Goal: Task Accomplishment & Management: Use online tool/utility

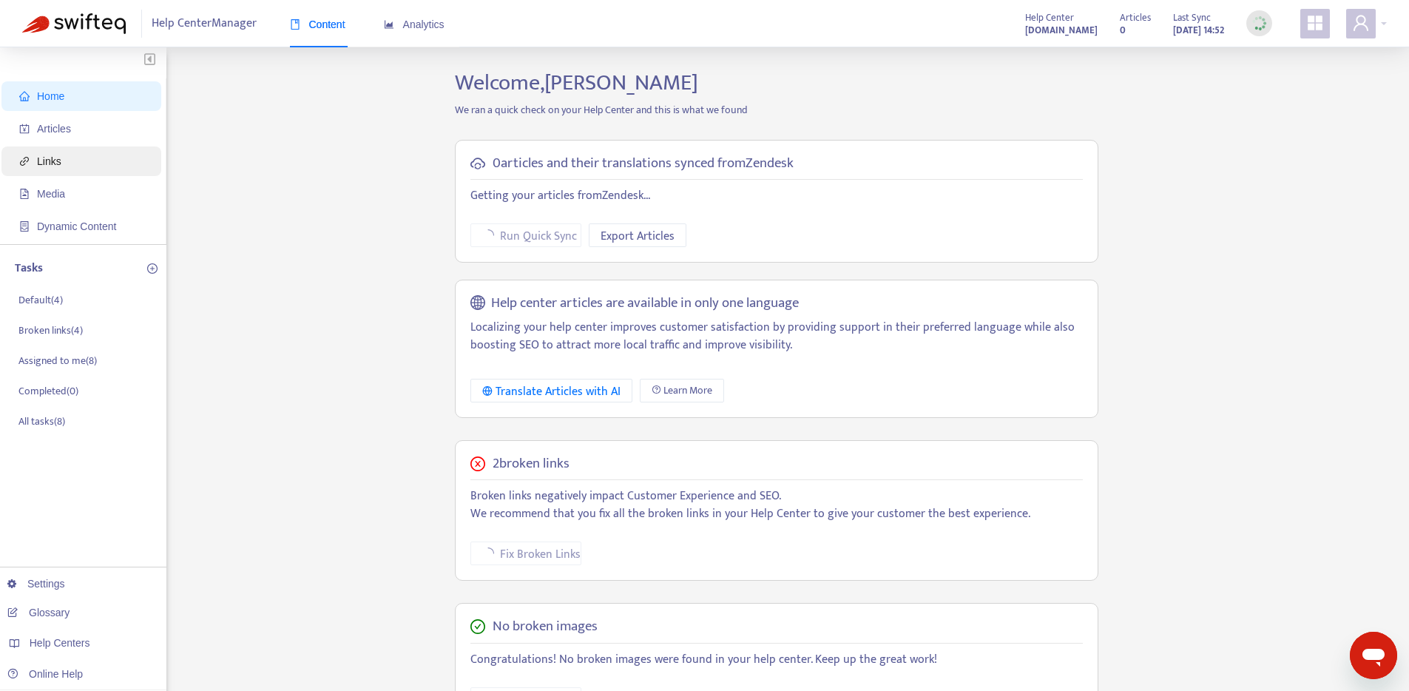
click at [103, 168] on span "Links" at bounding box center [84, 161] width 130 height 30
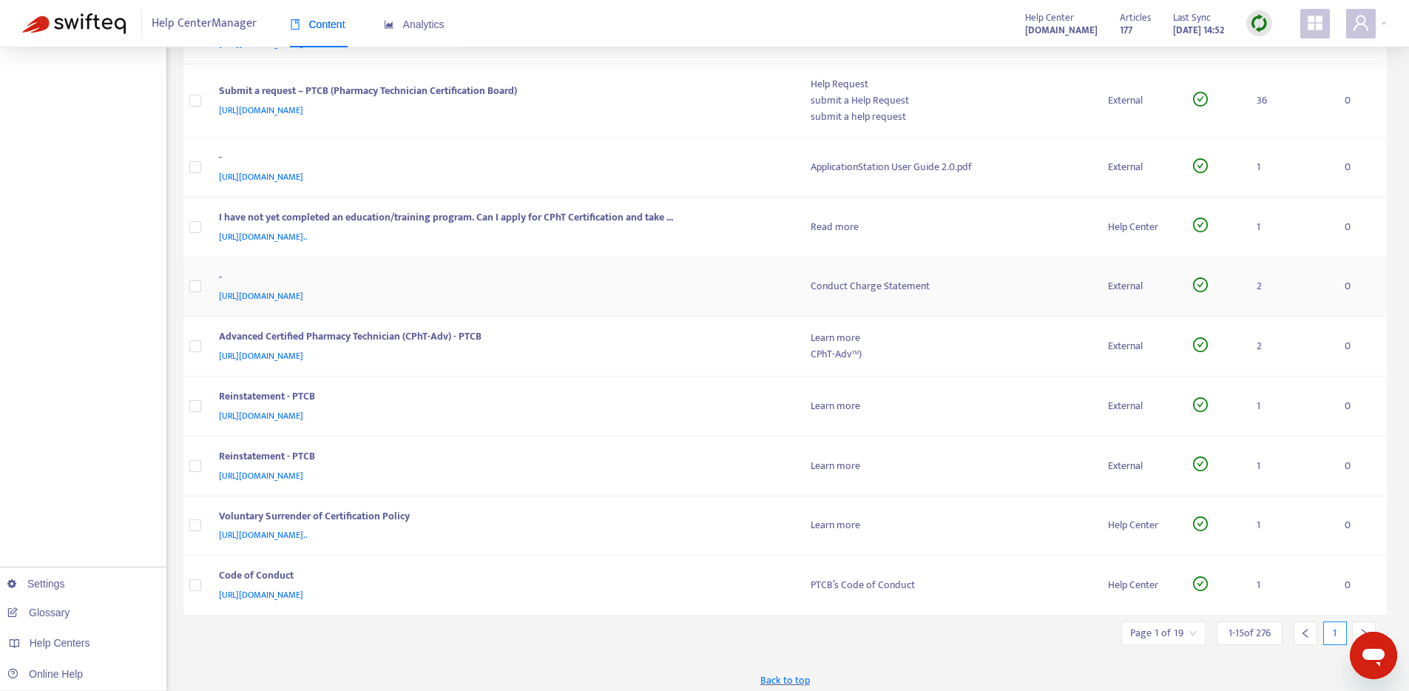
scroll to position [508, 0]
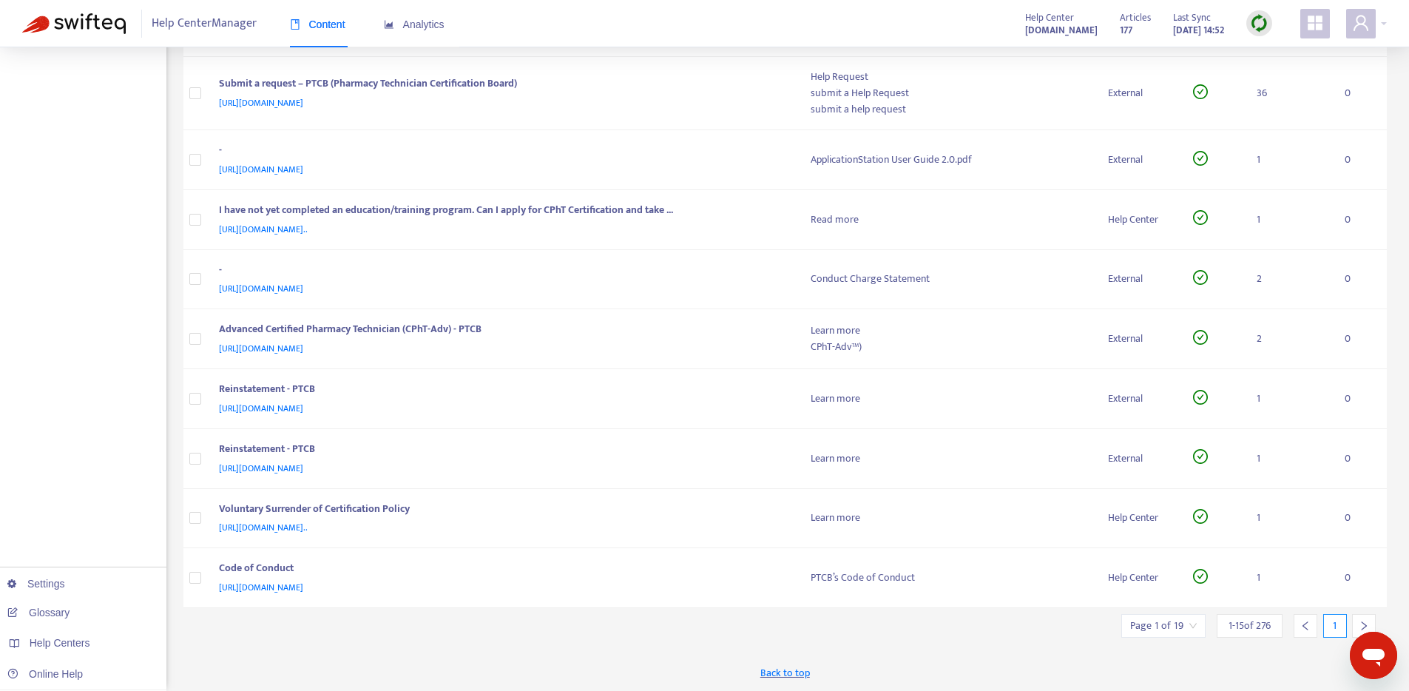
click at [1192, 631] on input "search" at bounding box center [1163, 626] width 67 height 22
click at [1283, 581] on span "15" at bounding box center [1326, 585] width 93 height 22
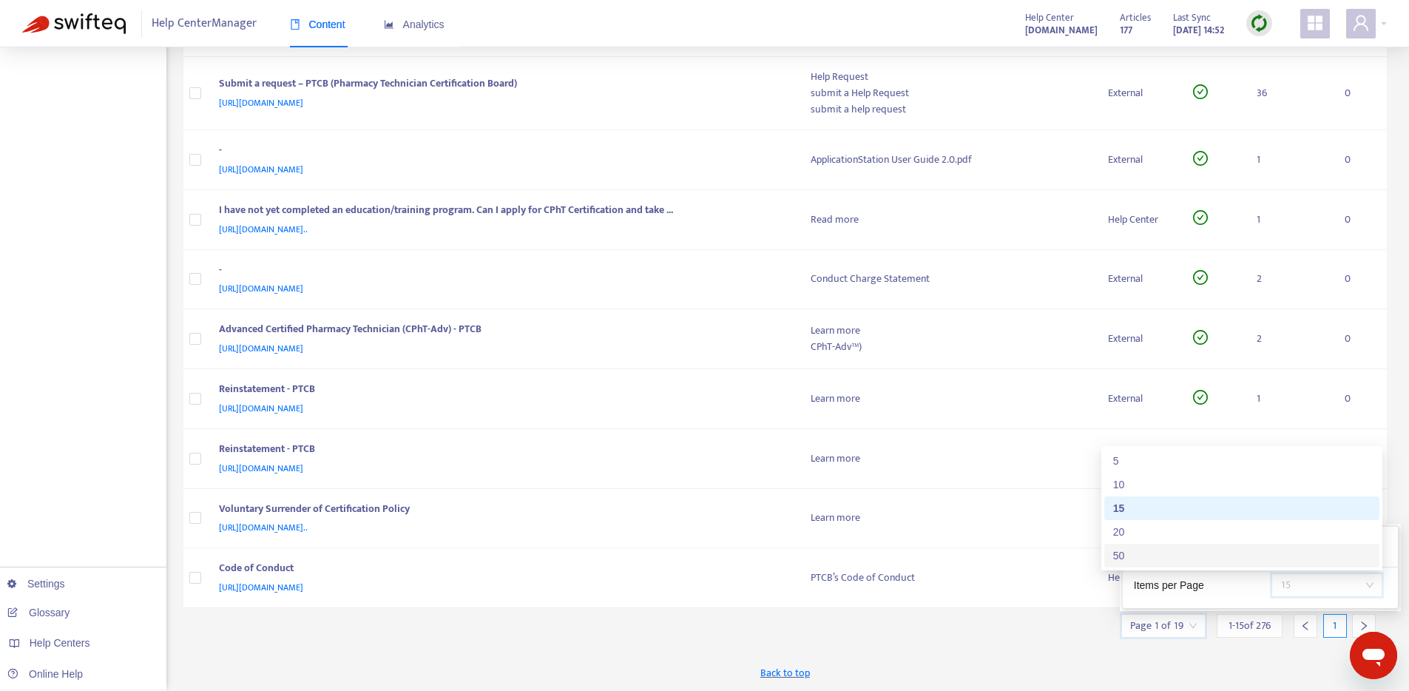
click at [1242, 563] on div "50" at bounding box center [1241, 555] width 257 height 16
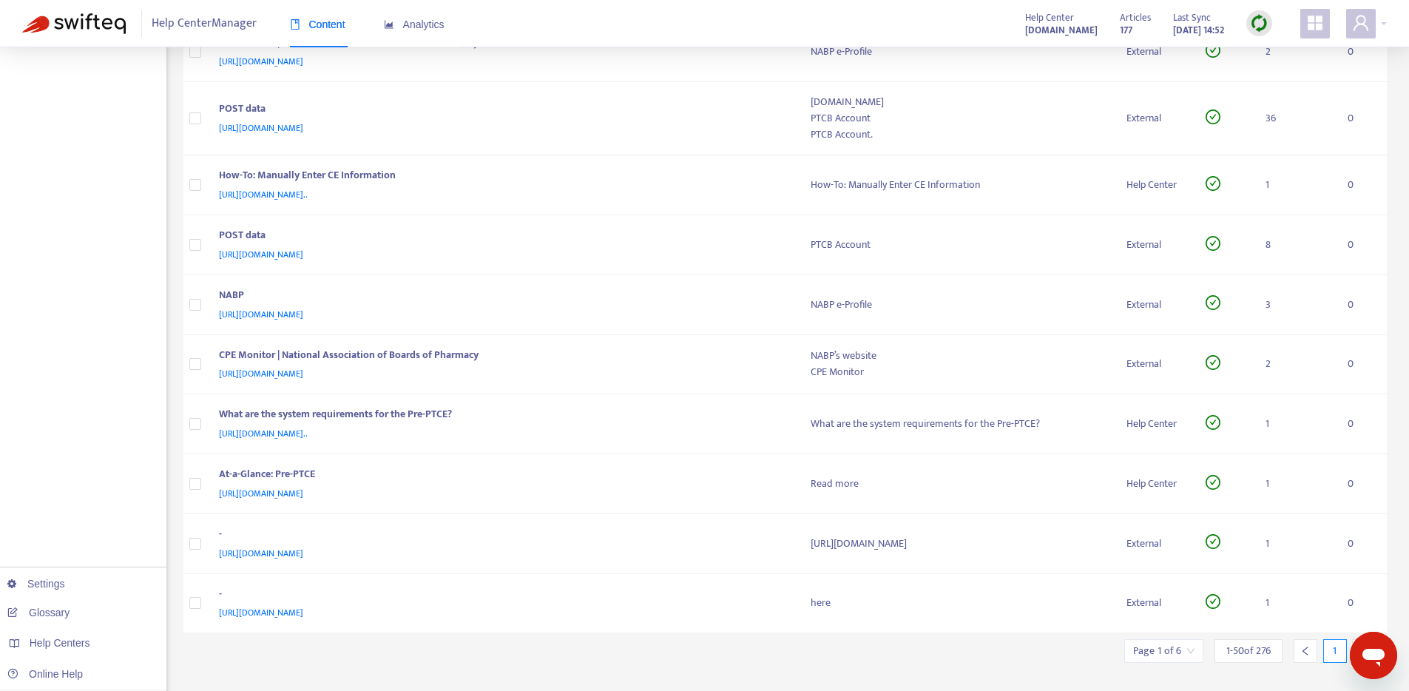
scroll to position [2706, 0]
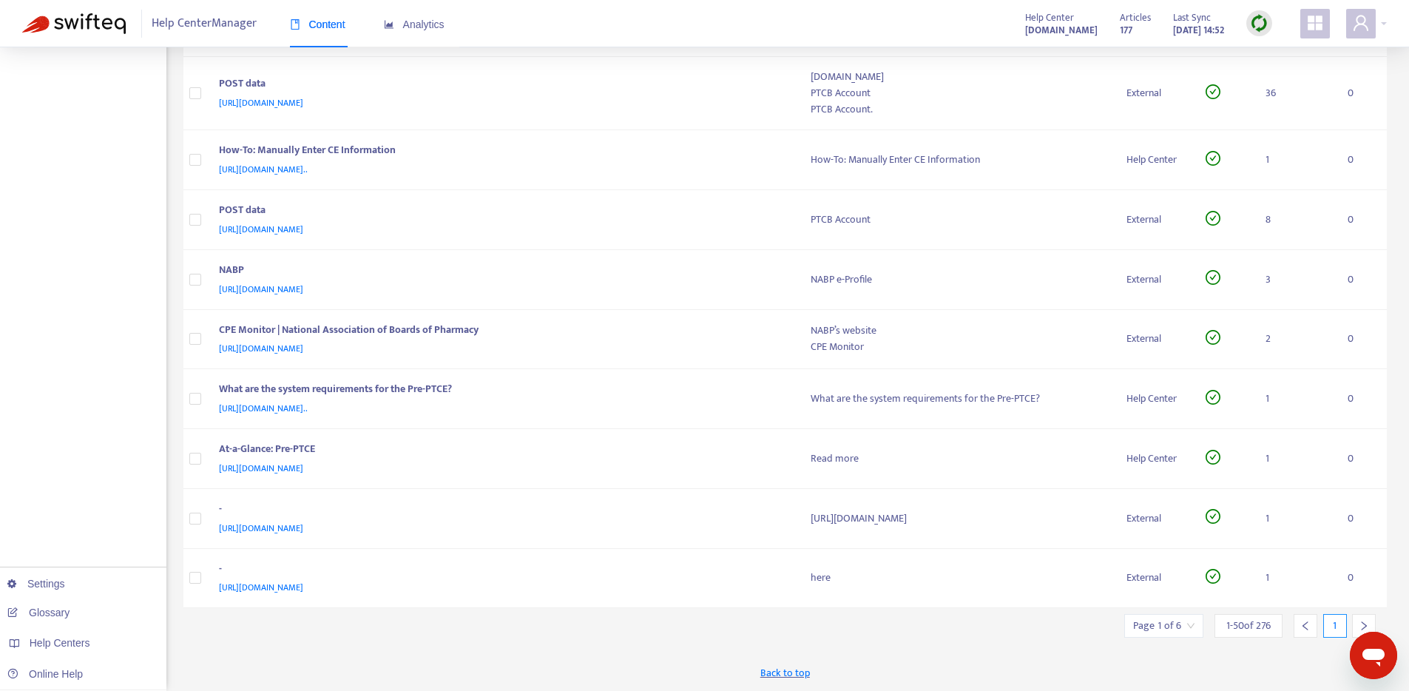
click at [1356, 624] on div at bounding box center [1364, 626] width 24 height 24
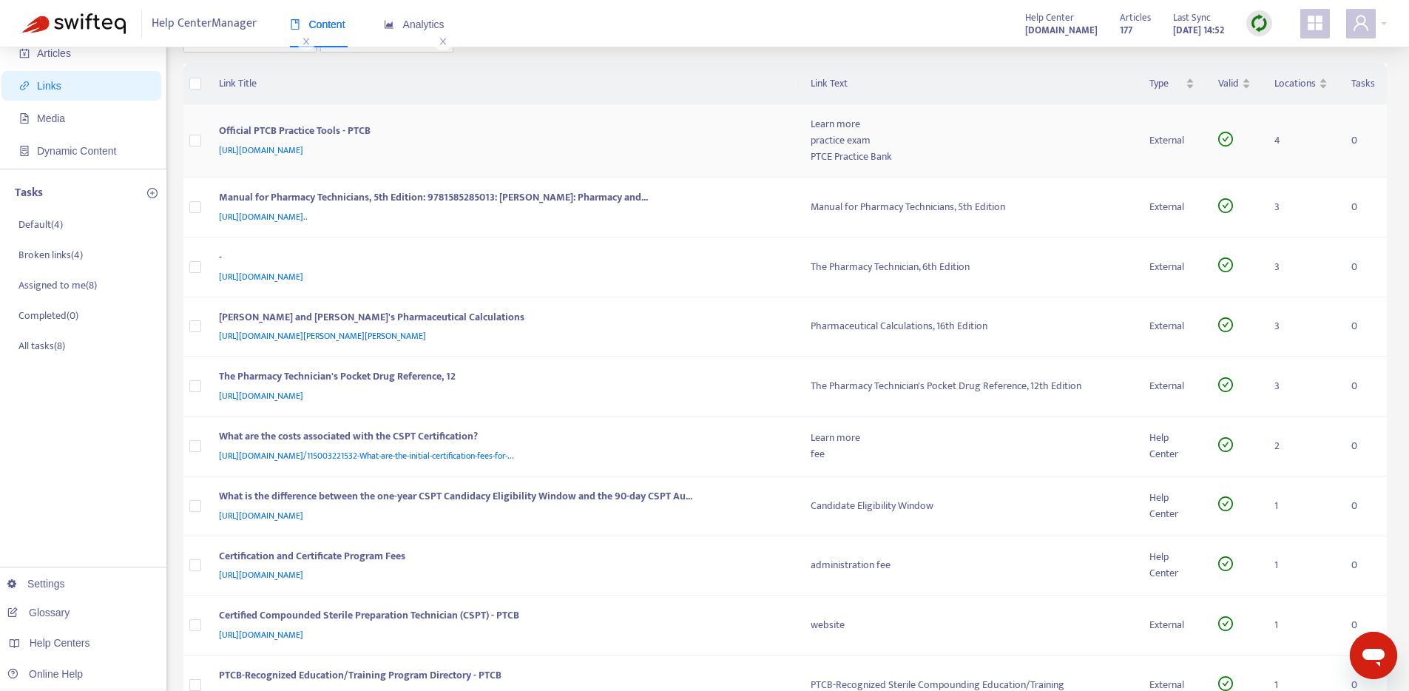
scroll to position [77, 0]
click at [98, 246] on button "button" at bounding box center [95, 254] width 12 height 16
click at [69, 254] on p "Broken links ( 4 )" at bounding box center [50, 254] width 64 height 16
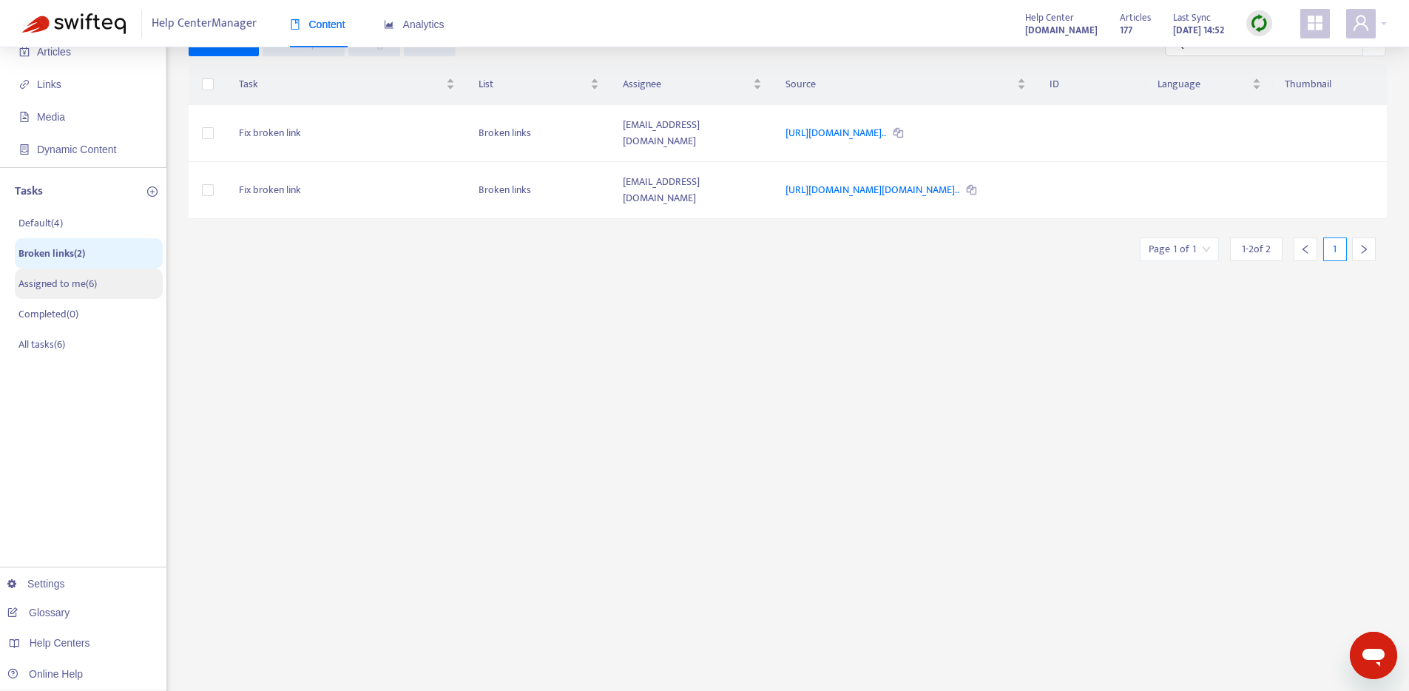
click at [68, 280] on p "Assigned to me ( 6 )" at bounding box center [57, 284] width 78 height 16
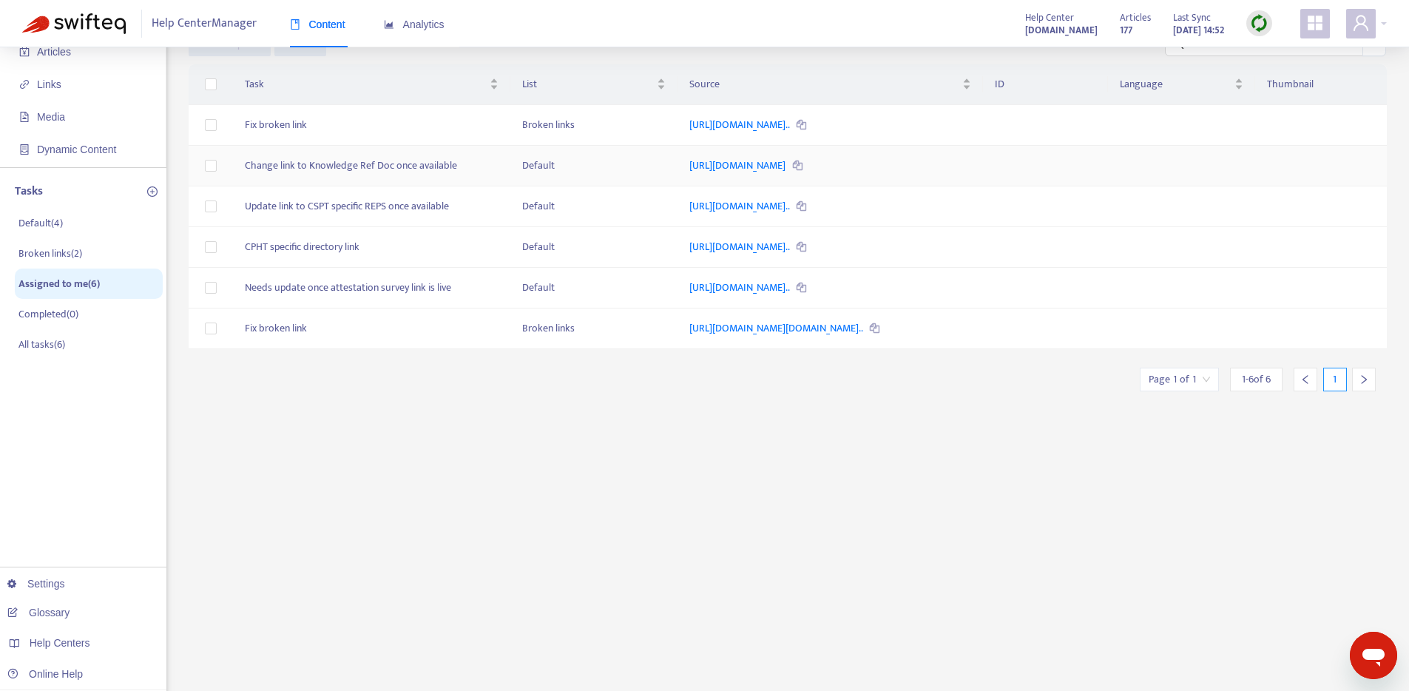
click at [409, 166] on td "Change link to Knowledge Ref Doc once available" at bounding box center [371, 166] width 277 height 41
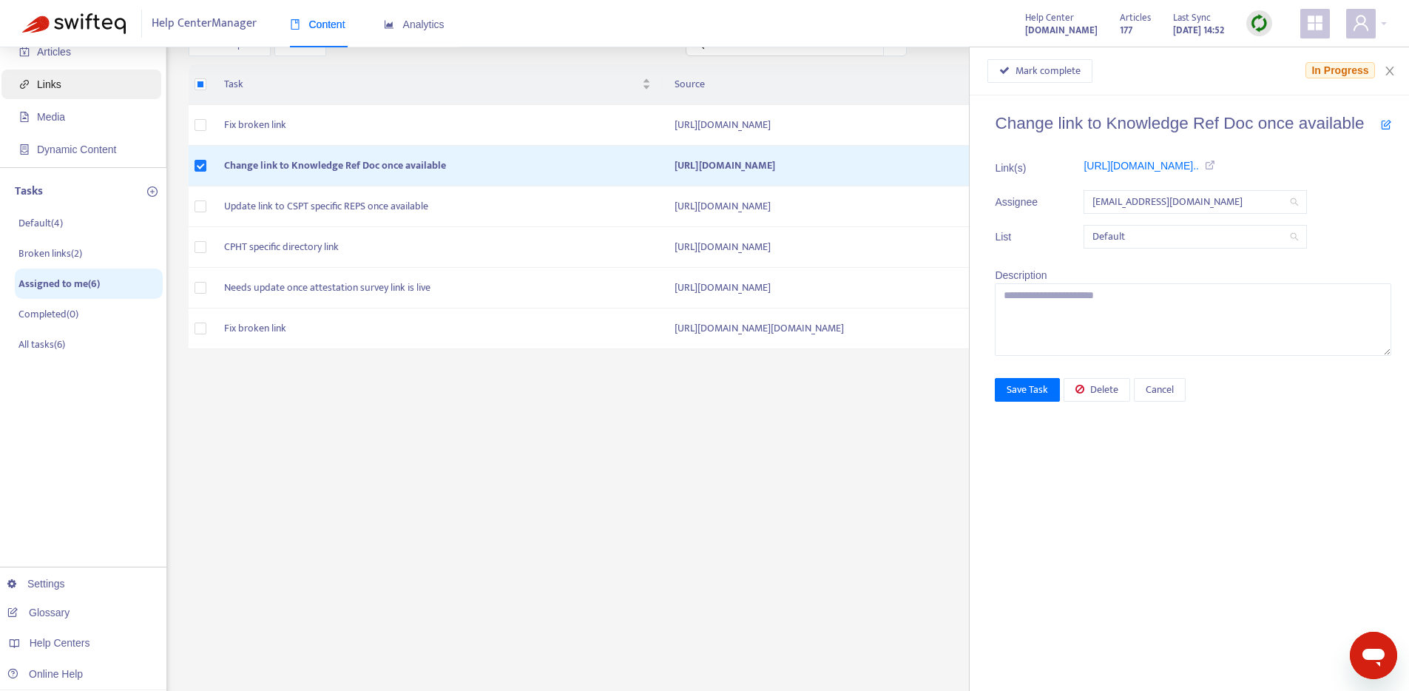
click at [98, 87] on span "Links" at bounding box center [84, 85] width 130 height 30
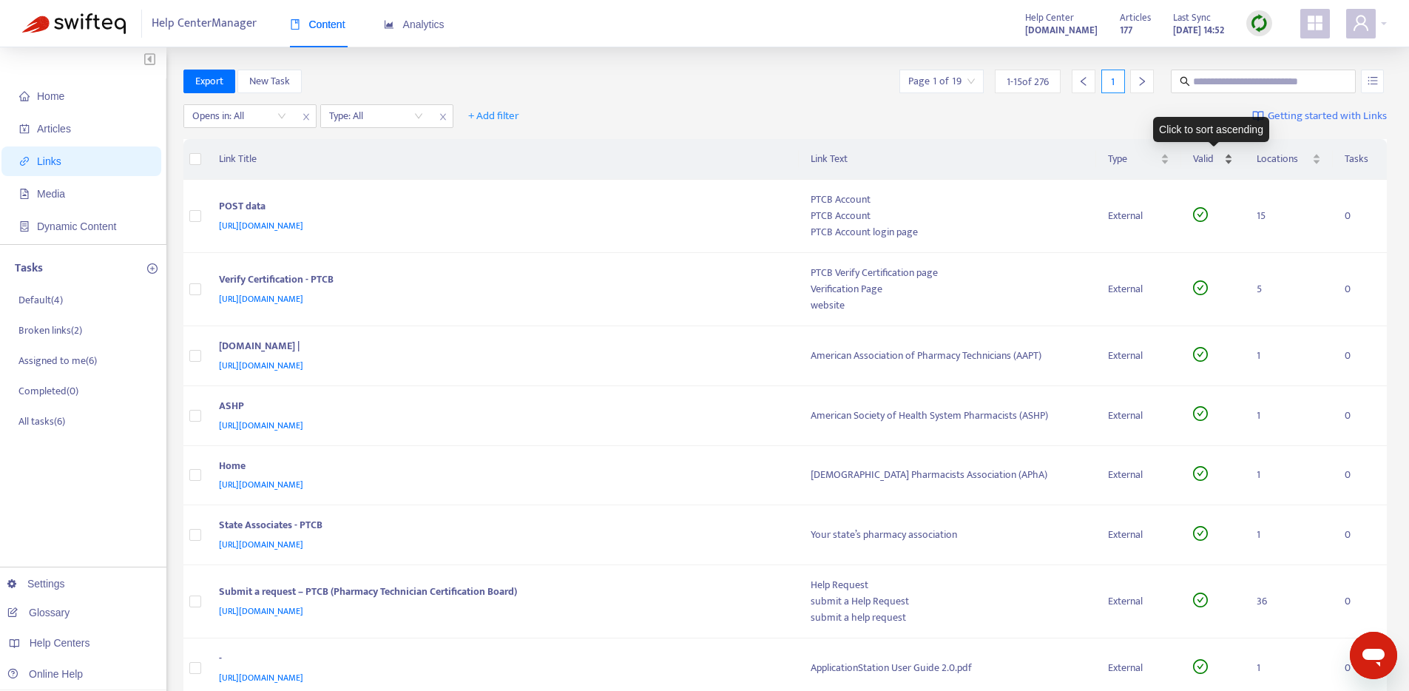
click at [1226, 158] on div "Valid" at bounding box center [1213, 159] width 41 height 16
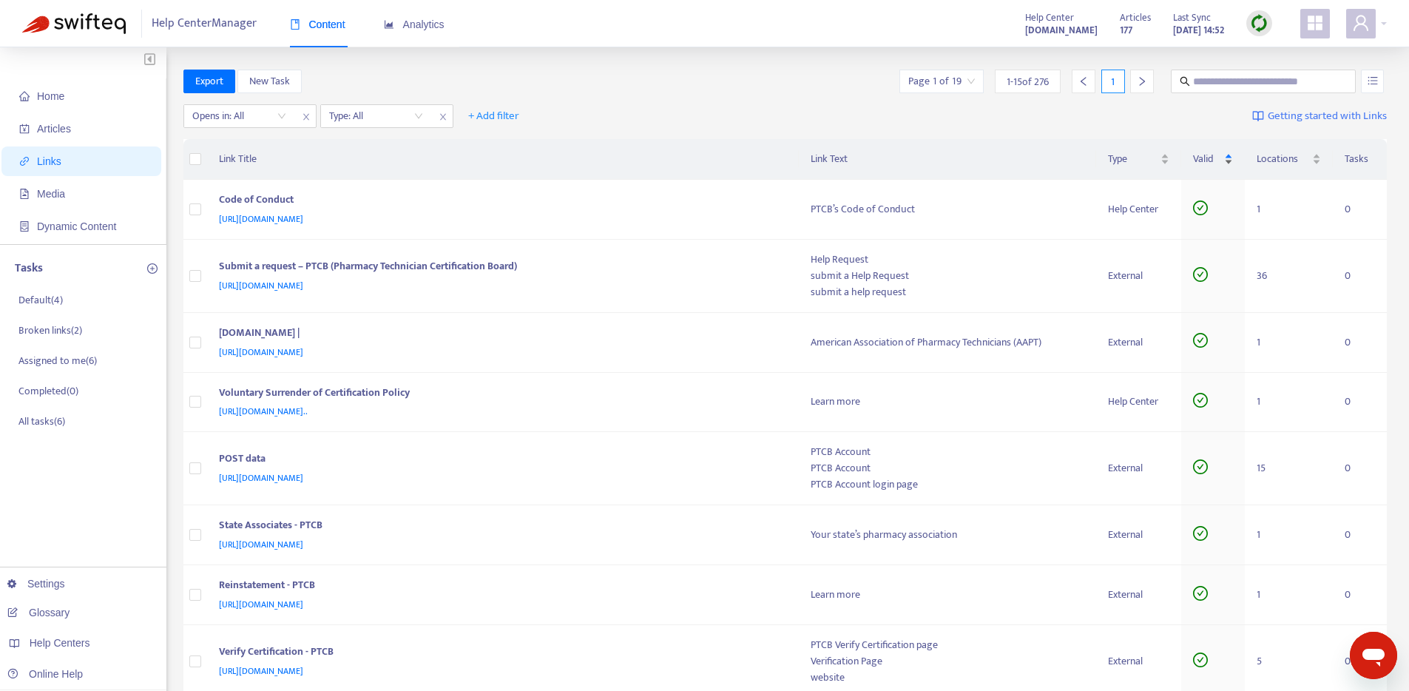
click at [1226, 158] on div "Valid" at bounding box center [1213, 159] width 41 height 16
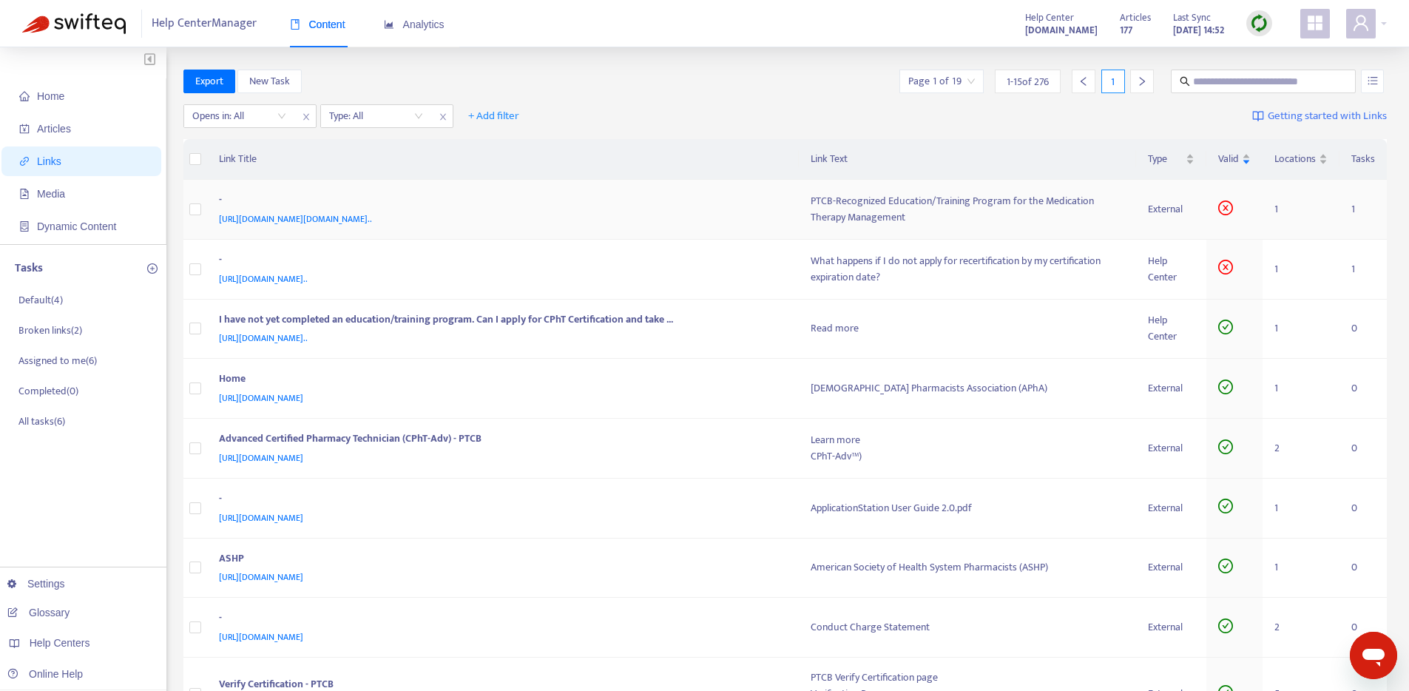
click at [424, 192] on div "-" at bounding box center [500, 201] width 563 height 19
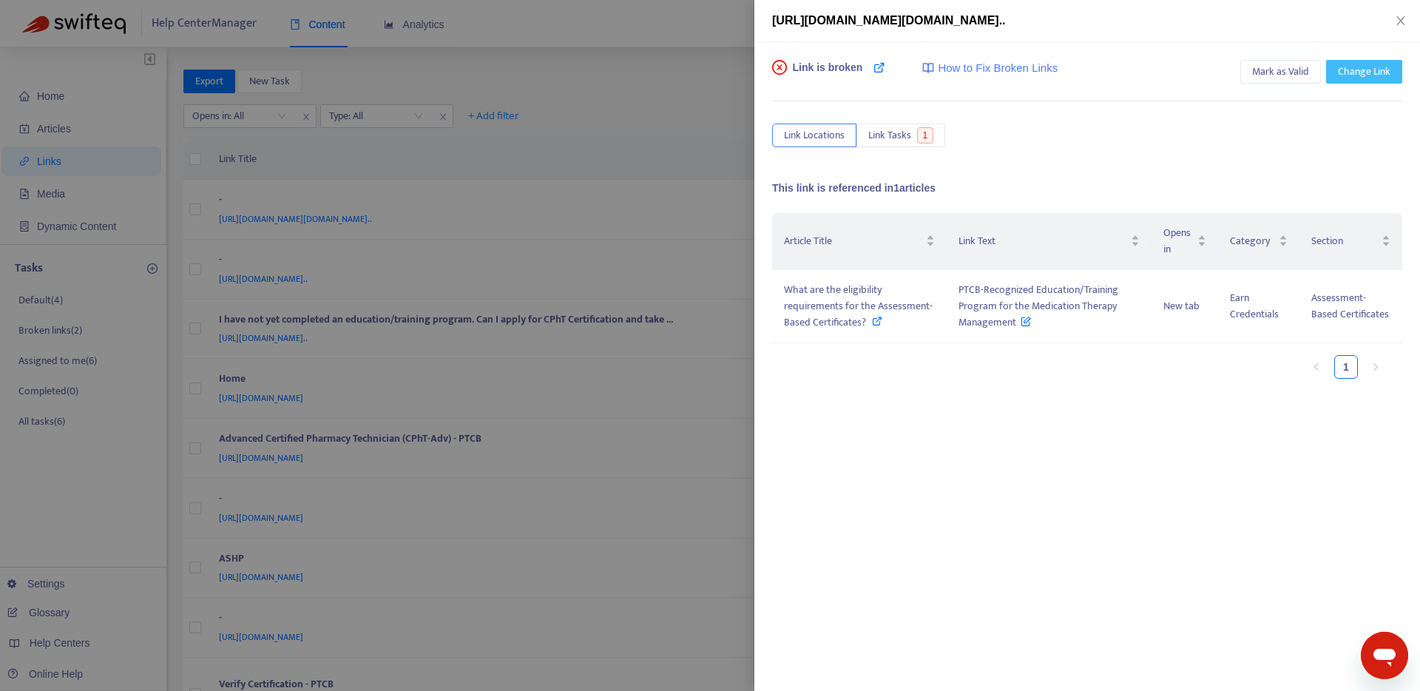
click at [1367, 74] on span "Change Link" at bounding box center [1364, 72] width 53 height 16
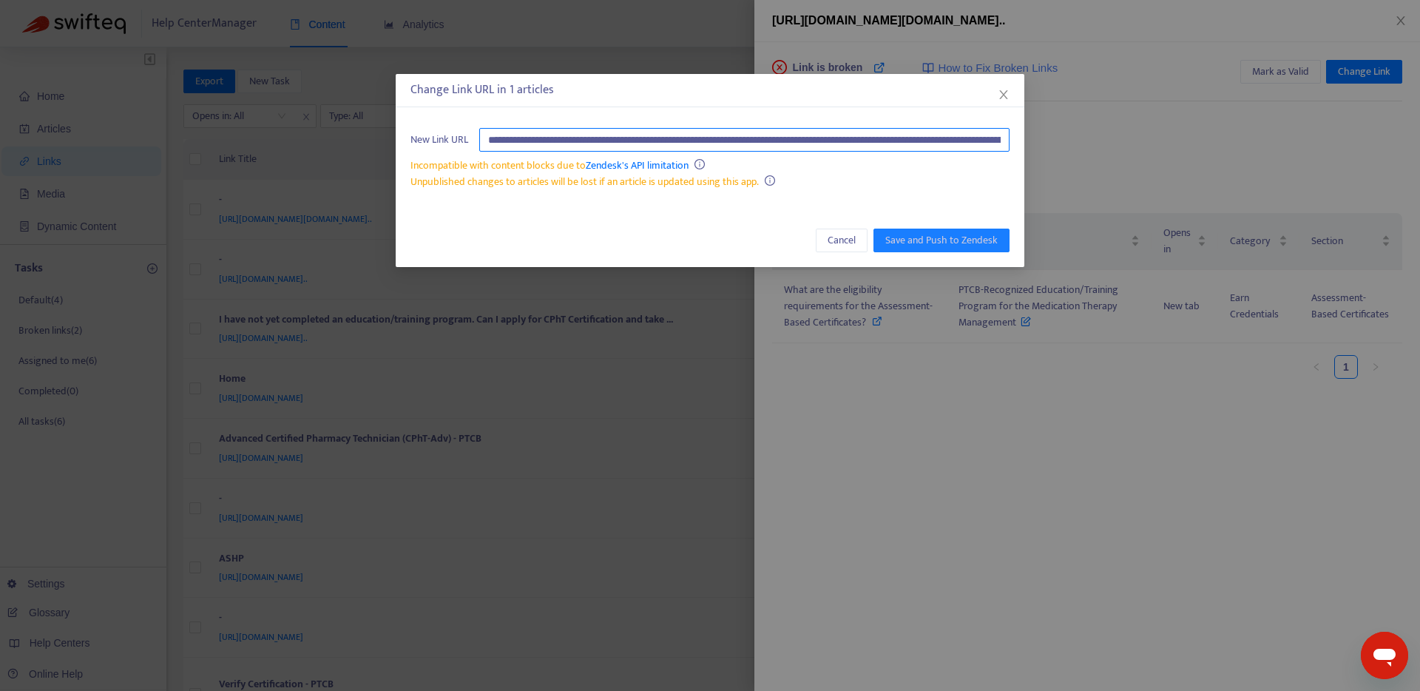
click at [754, 142] on input "**********" at bounding box center [744, 140] width 530 height 24
paste input "text"
type input "**********"
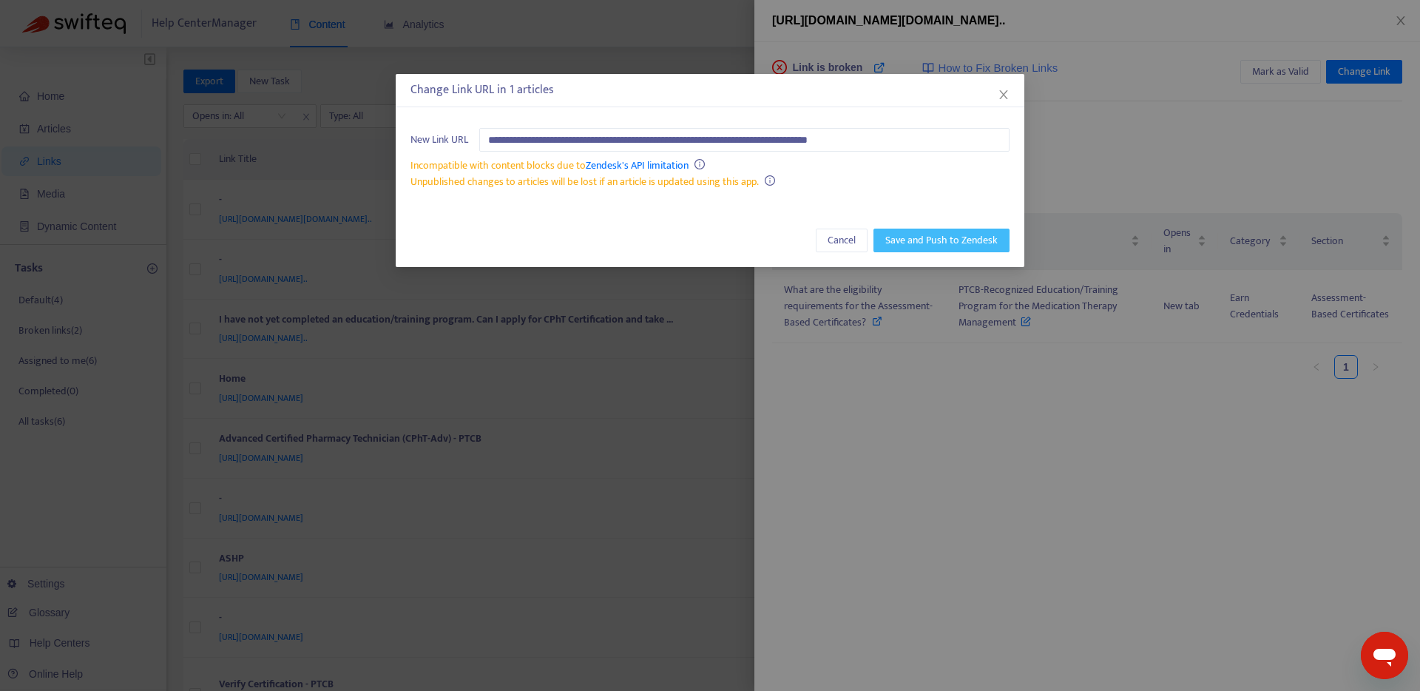
click at [900, 247] on span "Save and Push to Zendesk" at bounding box center [941, 240] width 112 height 16
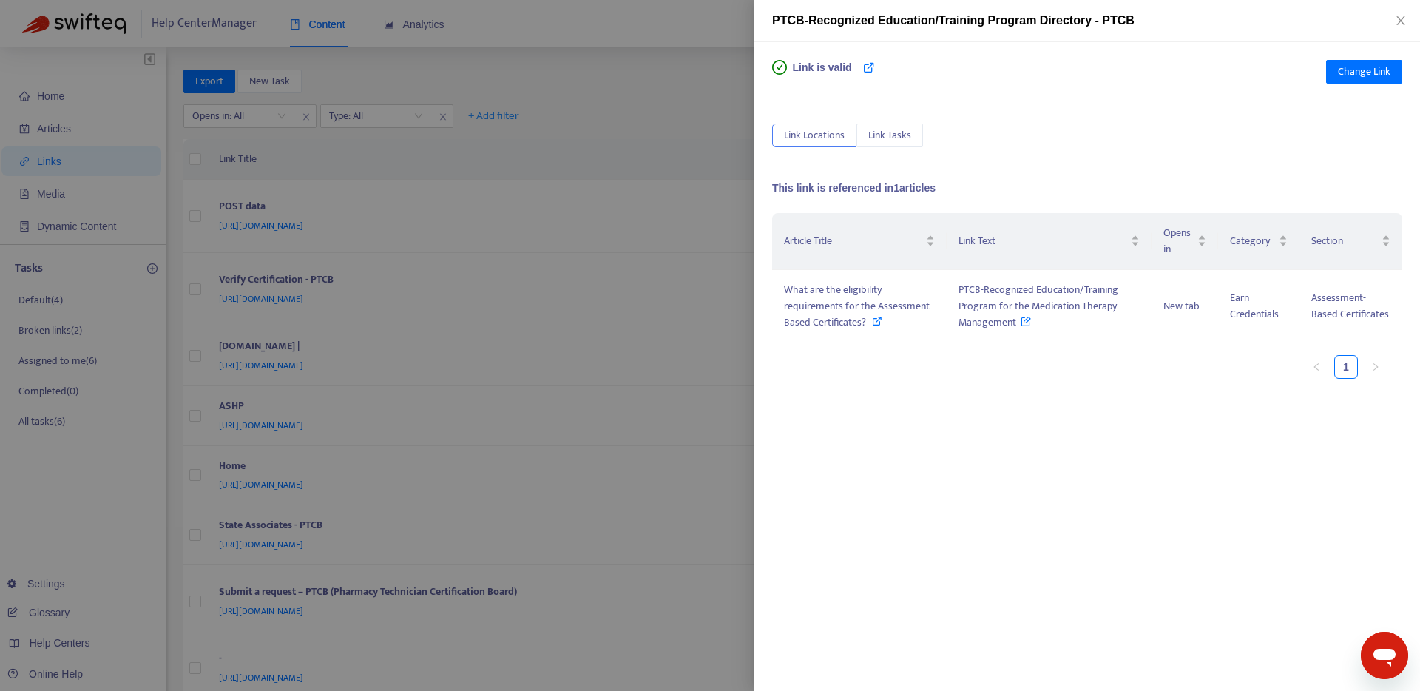
click at [692, 229] on div at bounding box center [710, 345] width 1420 height 691
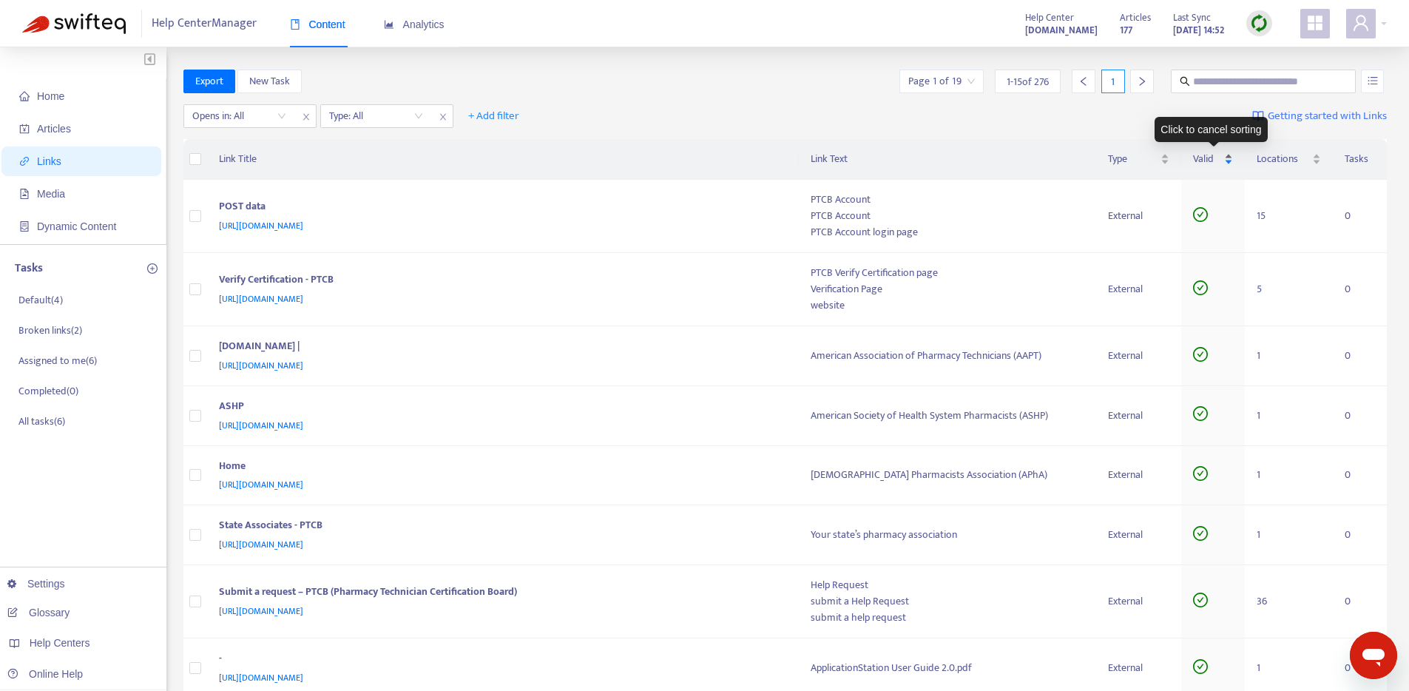
click at [1222, 167] on div "Valid" at bounding box center [1213, 159] width 41 height 16
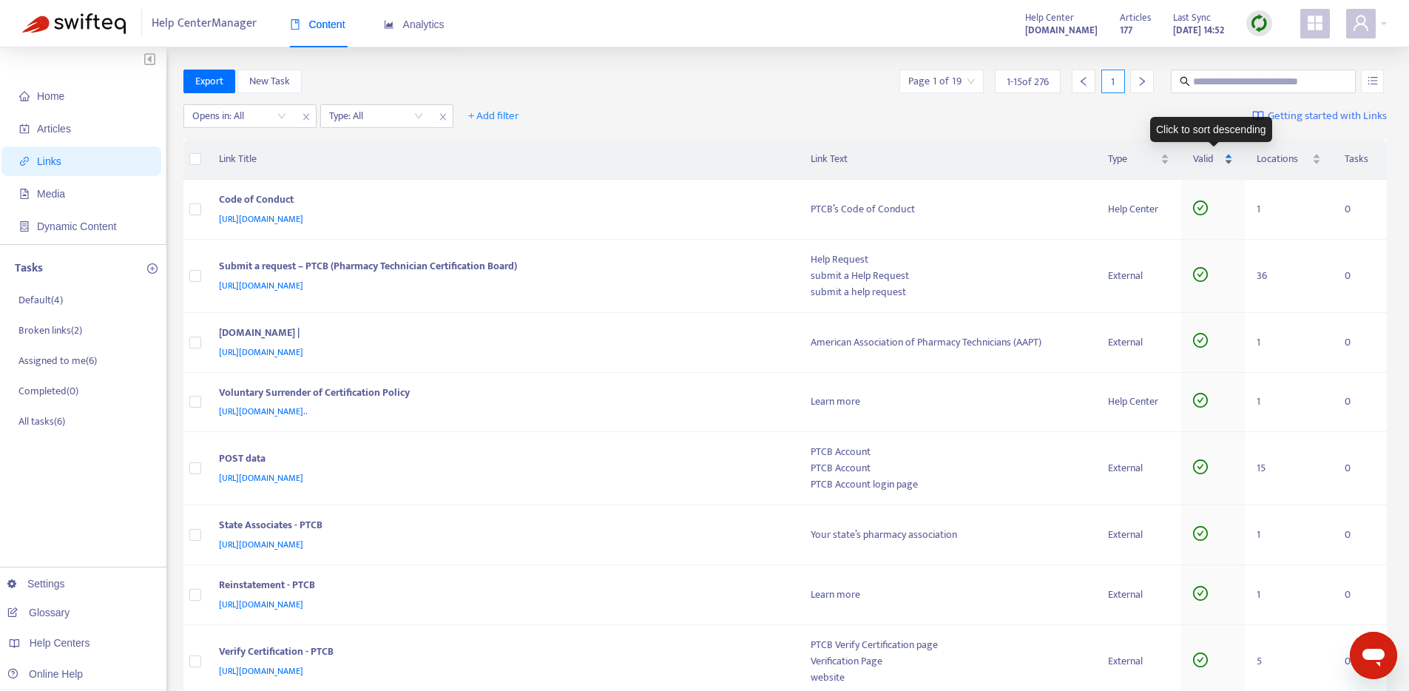
click at [1228, 160] on div "Valid" at bounding box center [1213, 159] width 41 height 16
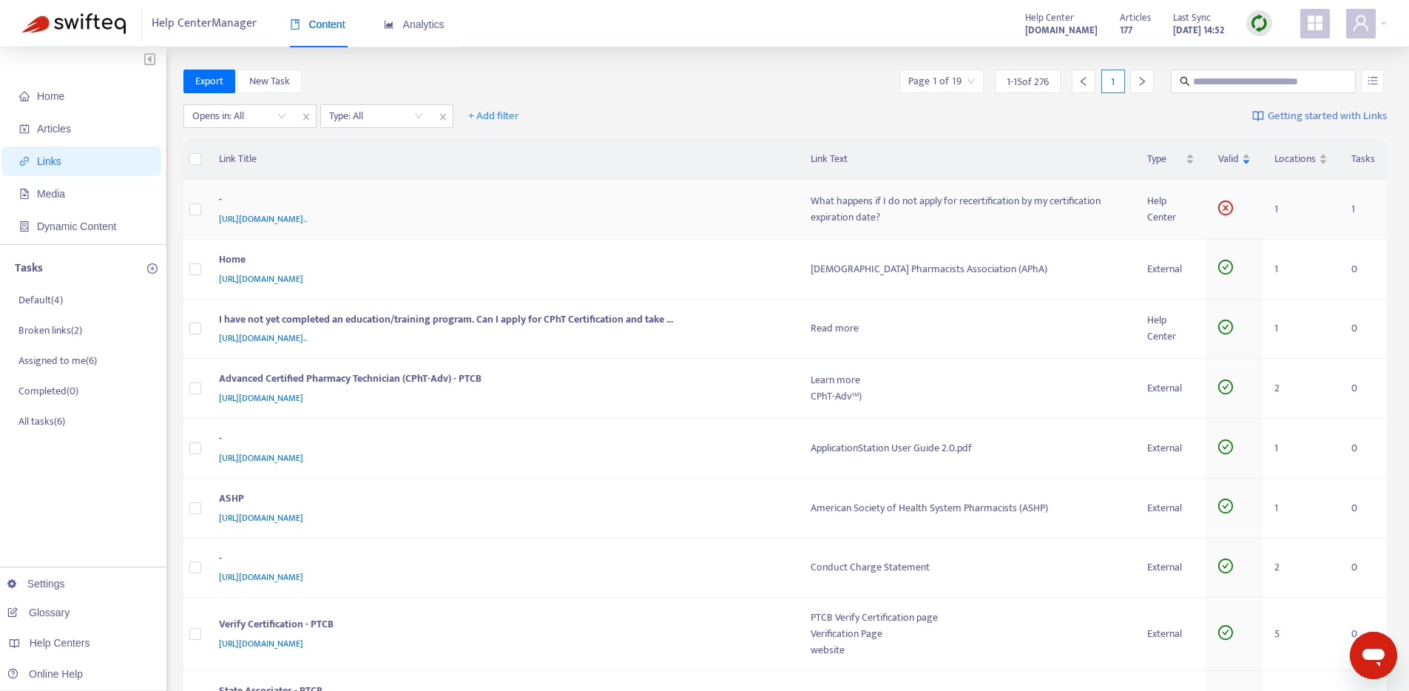
click at [637, 211] on div "[URL][DOMAIN_NAME].." at bounding box center [500, 219] width 563 height 16
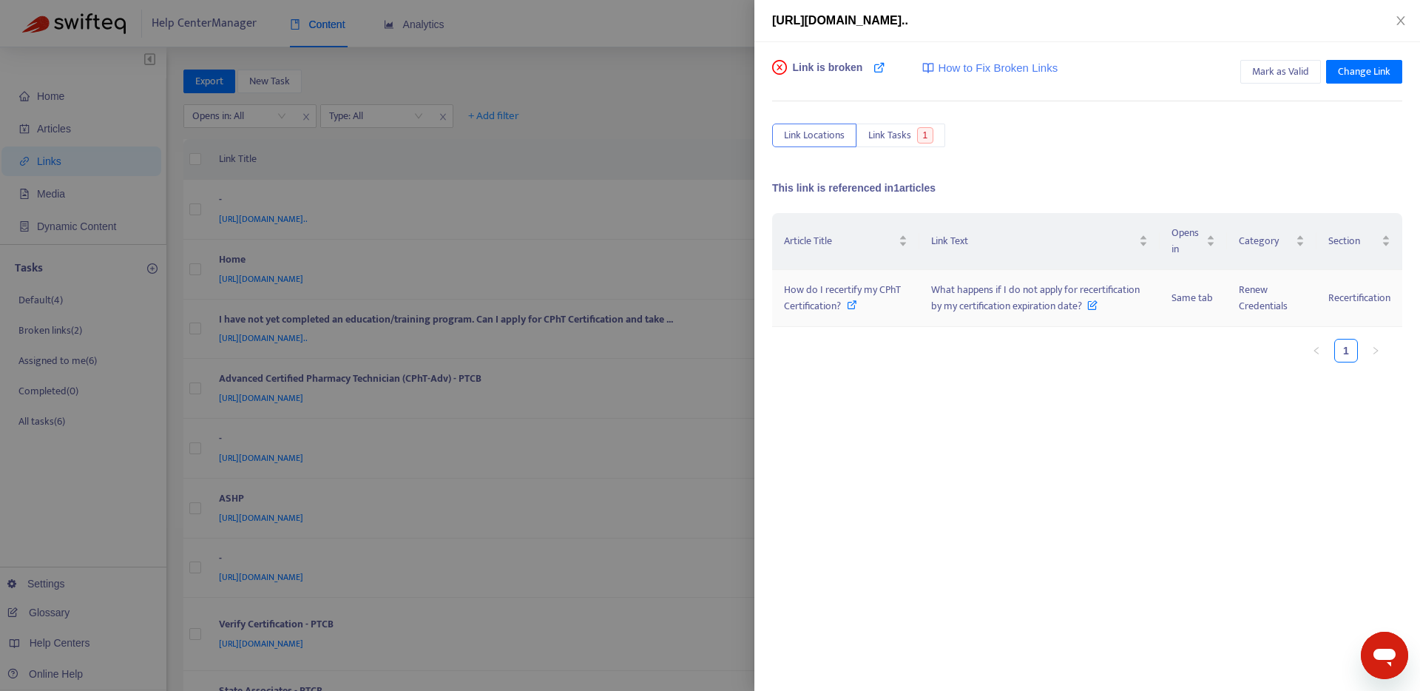
click at [1024, 311] on span "What happens if I do not apply for recertification by my certification expirati…" at bounding box center [1035, 297] width 209 height 33
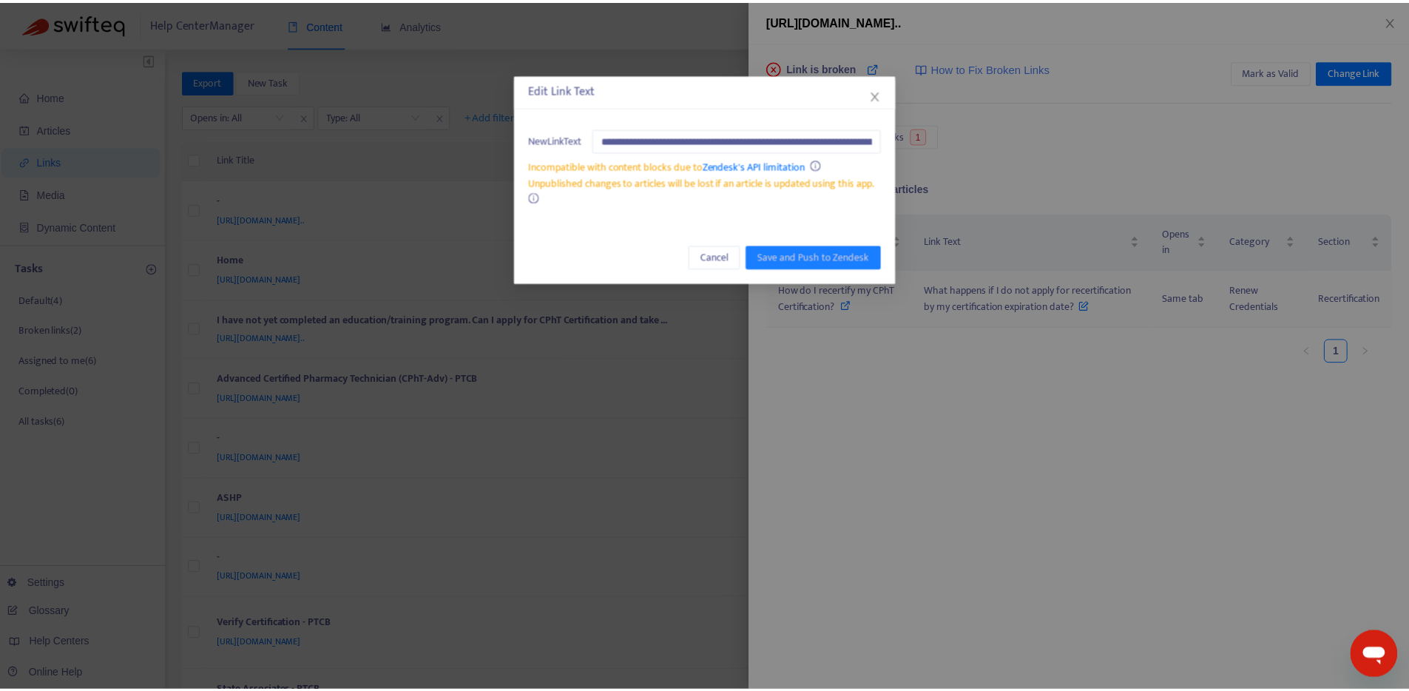
scroll to position [0, 135]
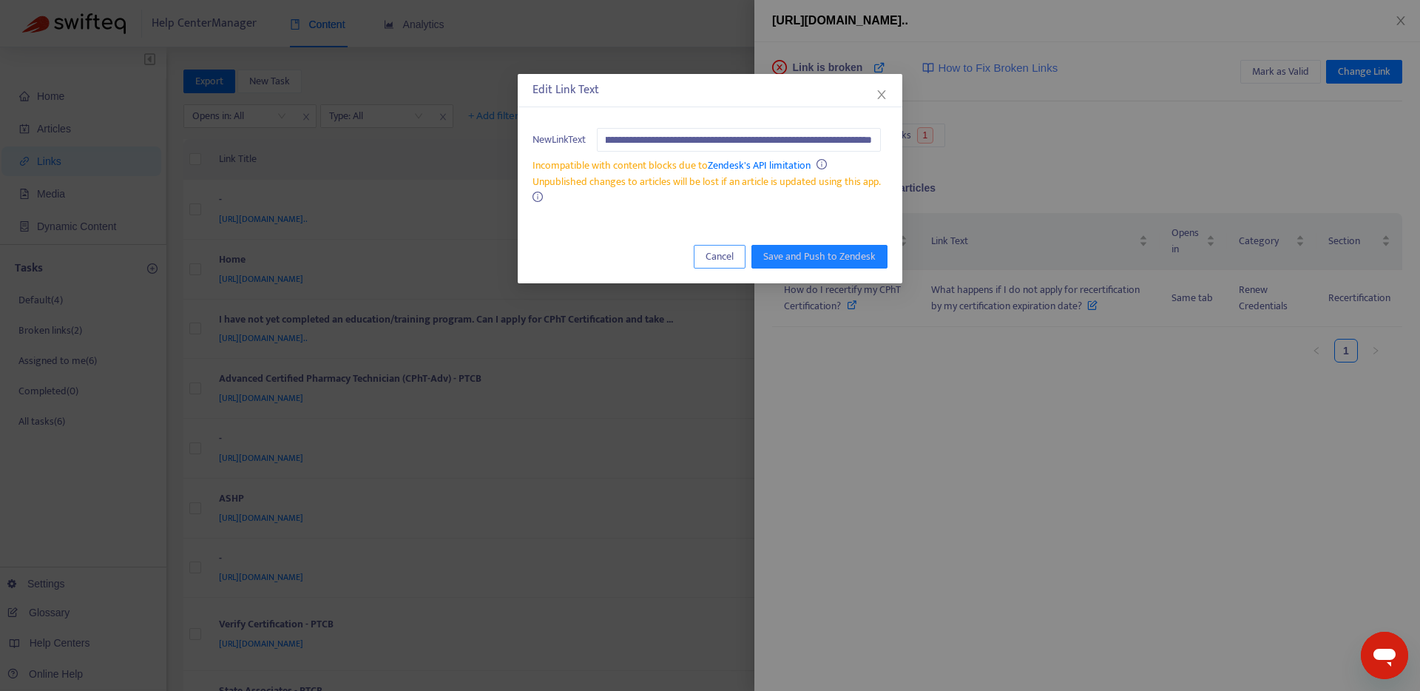
click at [730, 260] on span "Cancel" at bounding box center [720, 257] width 28 height 16
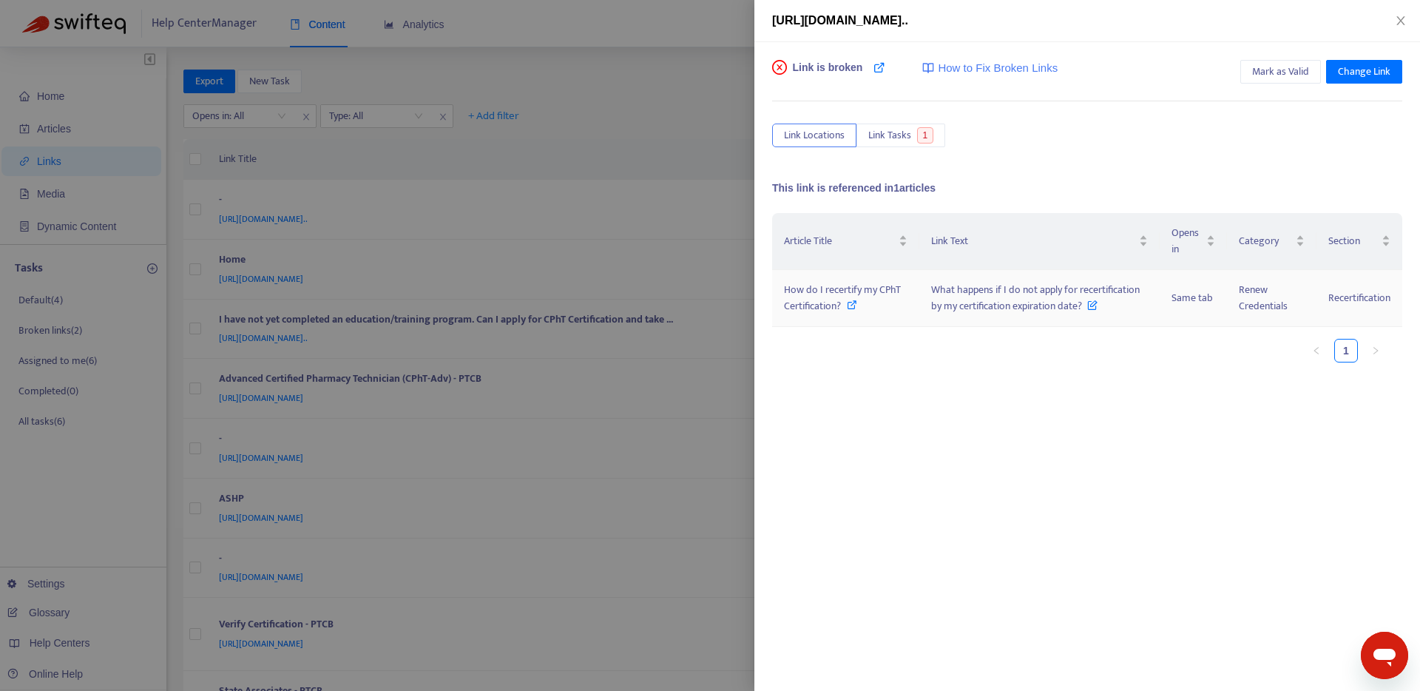
click at [859, 284] on span "How do I recertify my CPhT Certification?" at bounding box center [842, 297] width 117 height 33
click at [1403, 22] on icon "close" at bounding box center [1401, 21] width 12 height 12
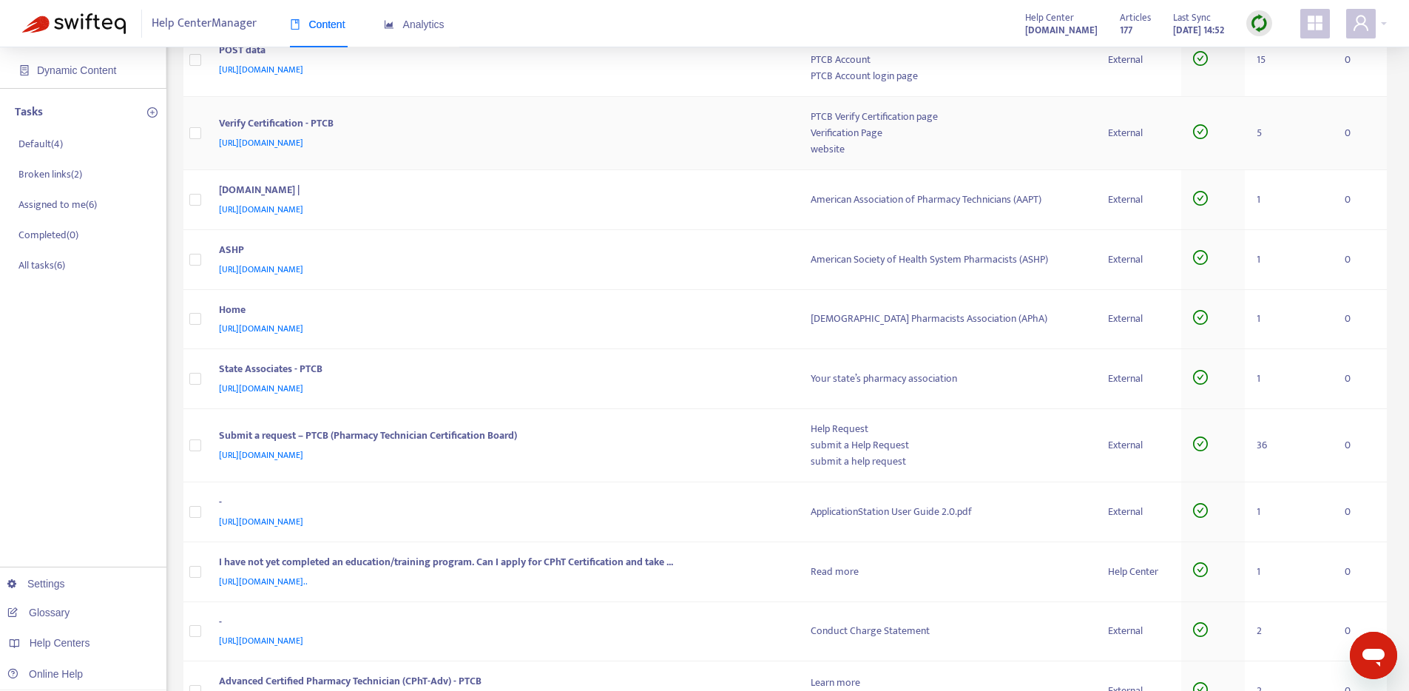
scroll to position [163, 0]
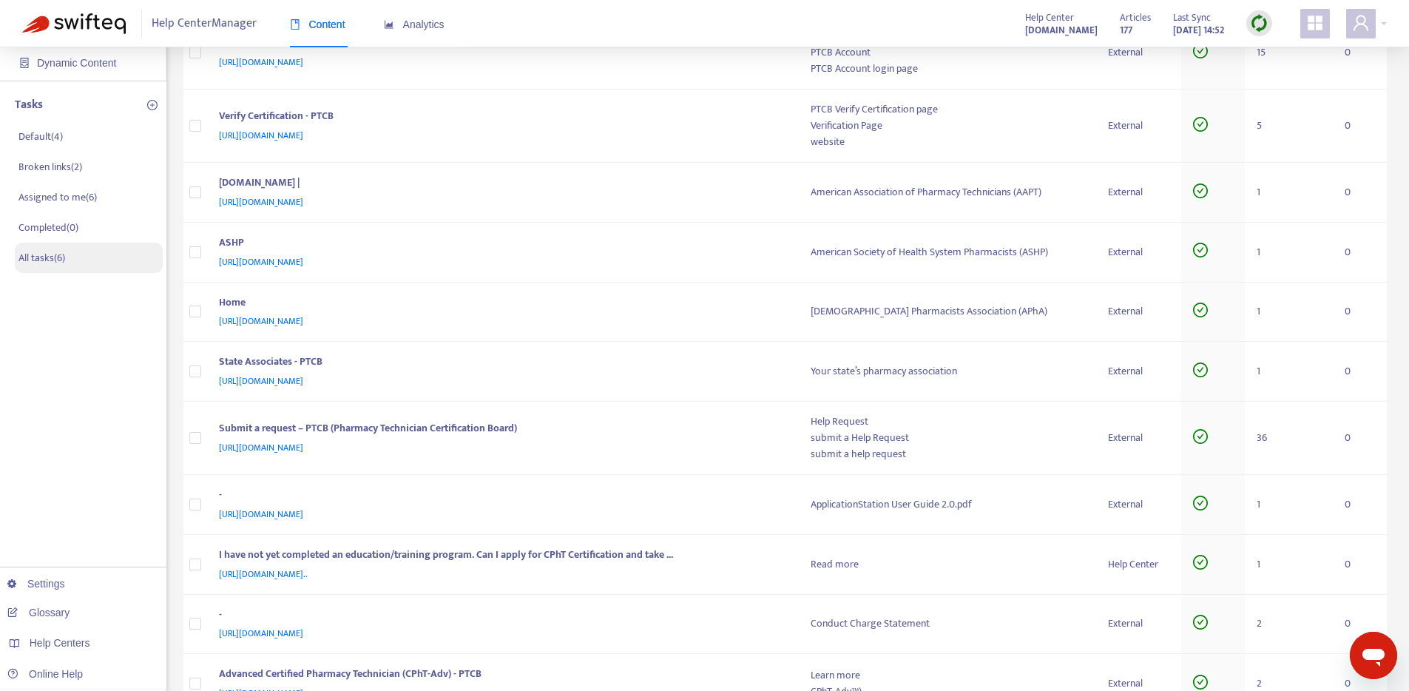
click at [36, 253] on p "All tasks ( 6 )" at bounding box center [41, 258] width 47 height 16
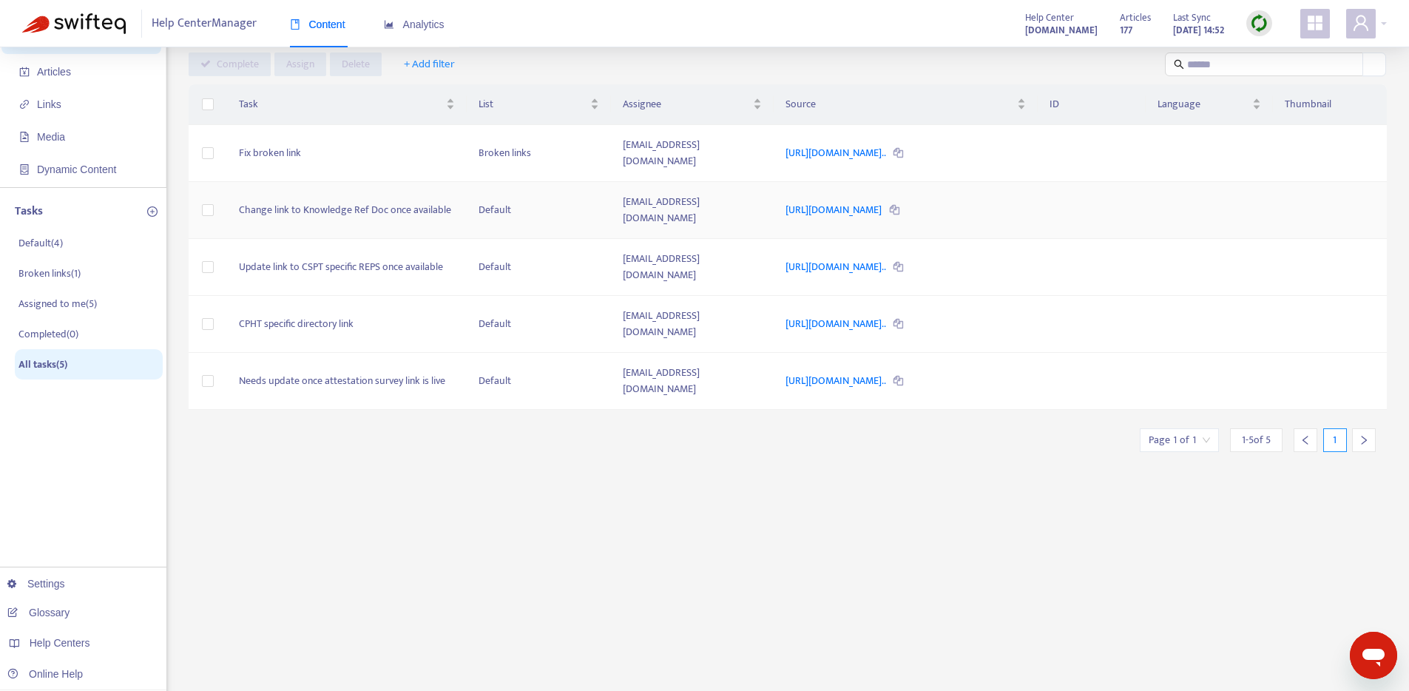
scroll to position [50, 0]
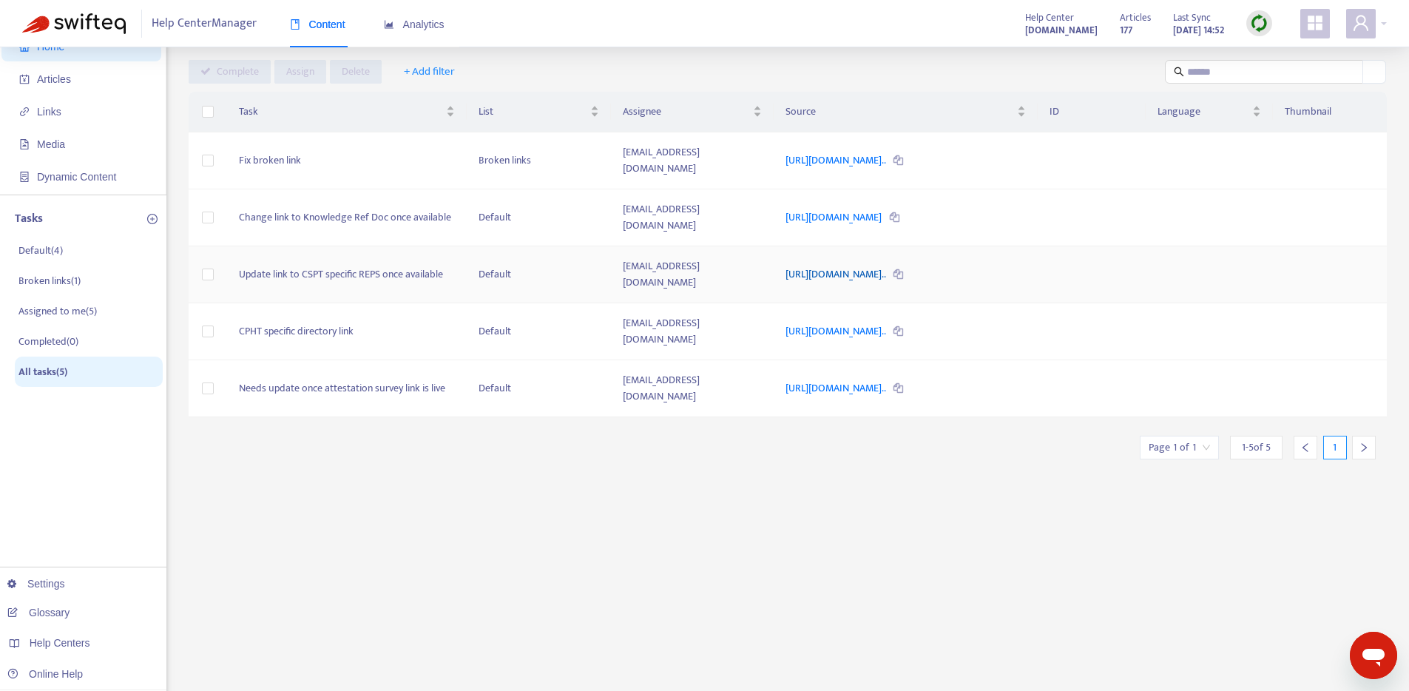
click at [888, 274] on link "https://ptcb.org/ptcb-recognized-education-training-program-dire..." at bounding box center [836, 274] width 102 height 17
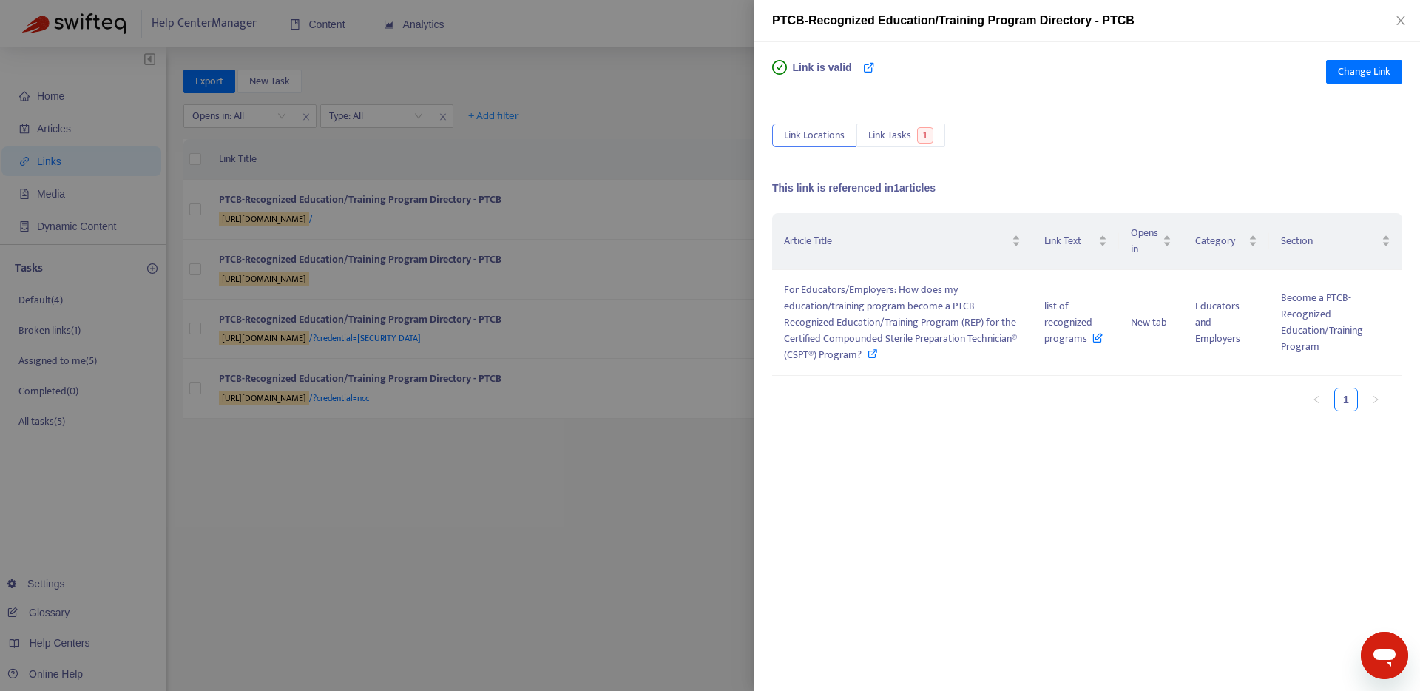
click at [635, 302] on div at bounding box center [710, 345] width 1420 height 691
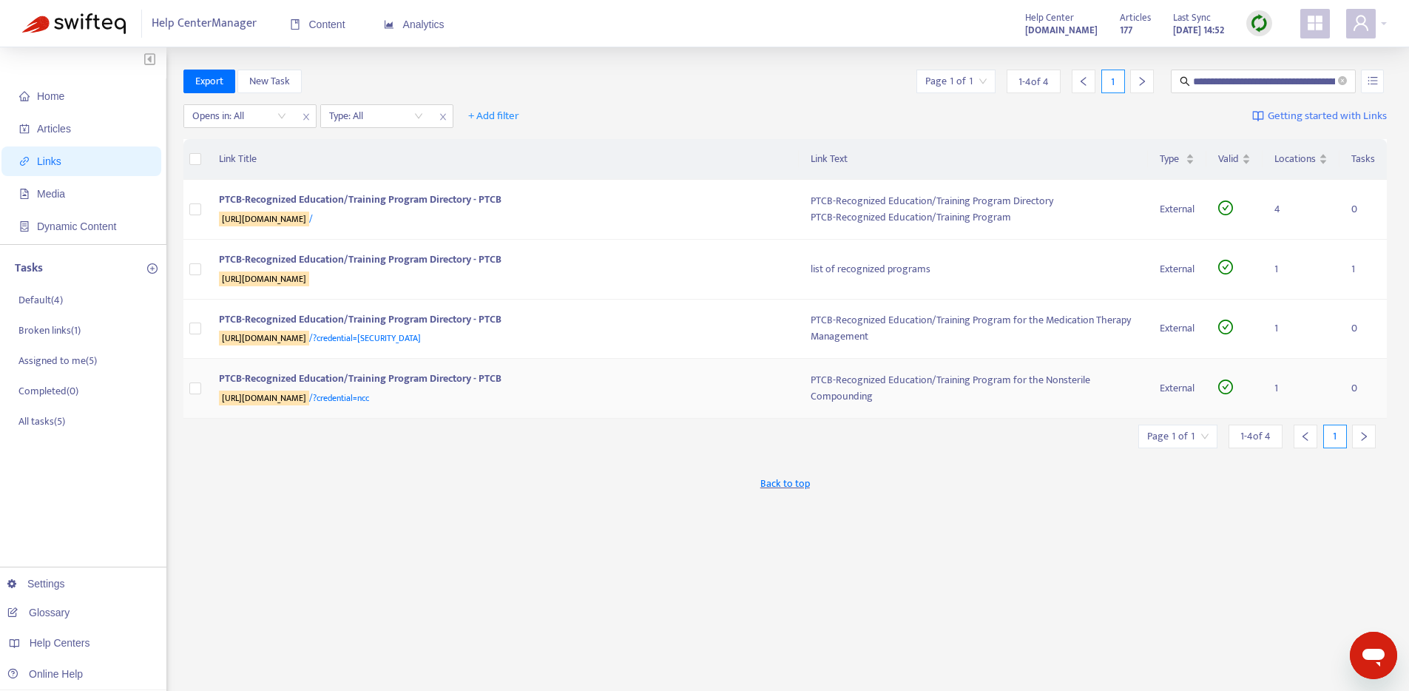
click at [624, 391] on div "[URL][DOMAIN_NAME] /?credential=ncc" at bounding box center [500, 398] width 563 height 16
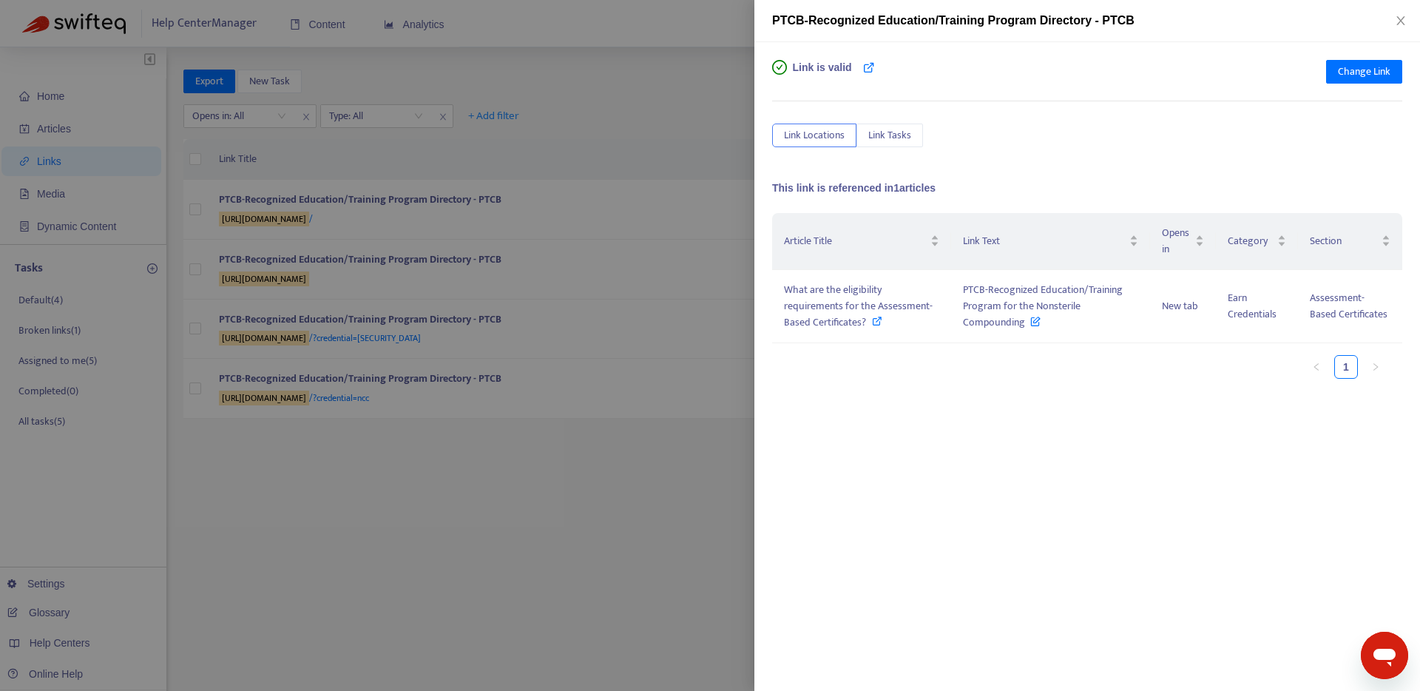
click at [505, 489] on div at bounding box center [710, 345] width 1420 height 691
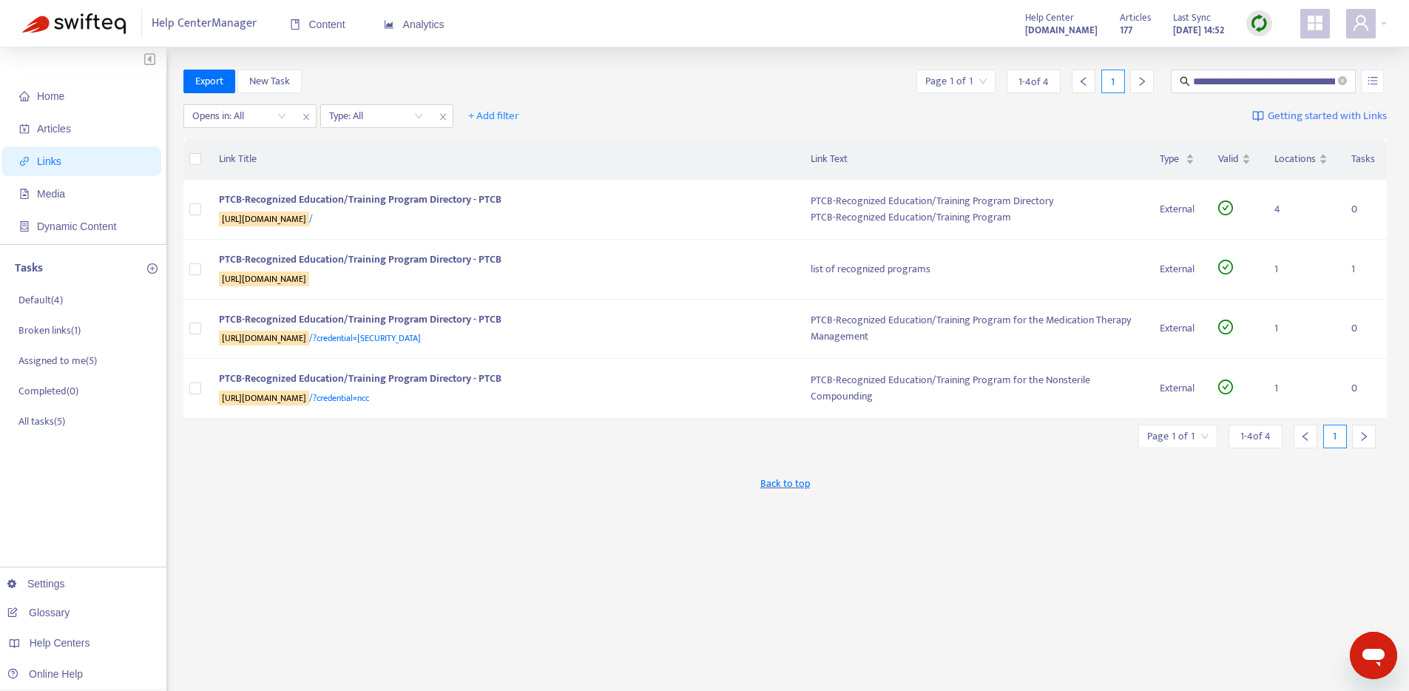
click at [55, 157] on span "Links" at bounding box center [49, 161] width 24 height 12
click at [121, 124] on span "Articles" at bounding box center [84, 129] width 130 height 30
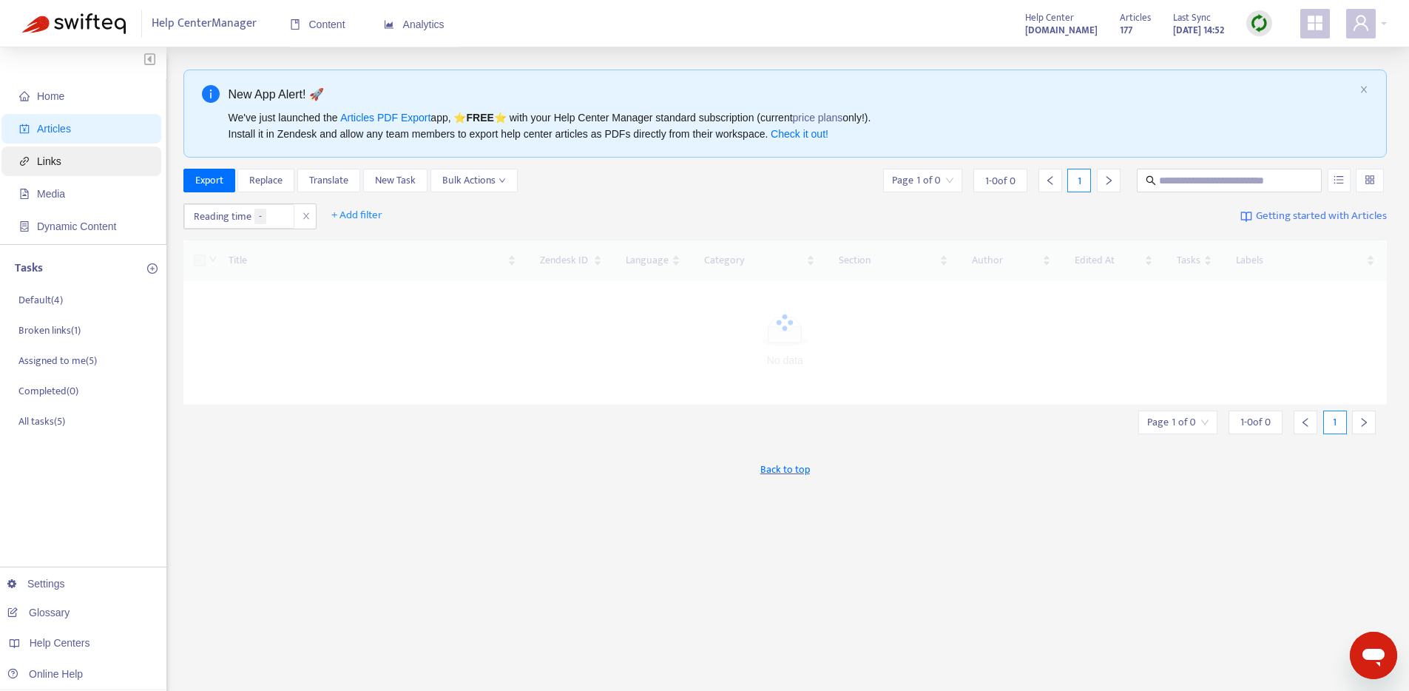
click at [67, 162] on span "Links" at bounding box center [84, 161] width 130 height 30
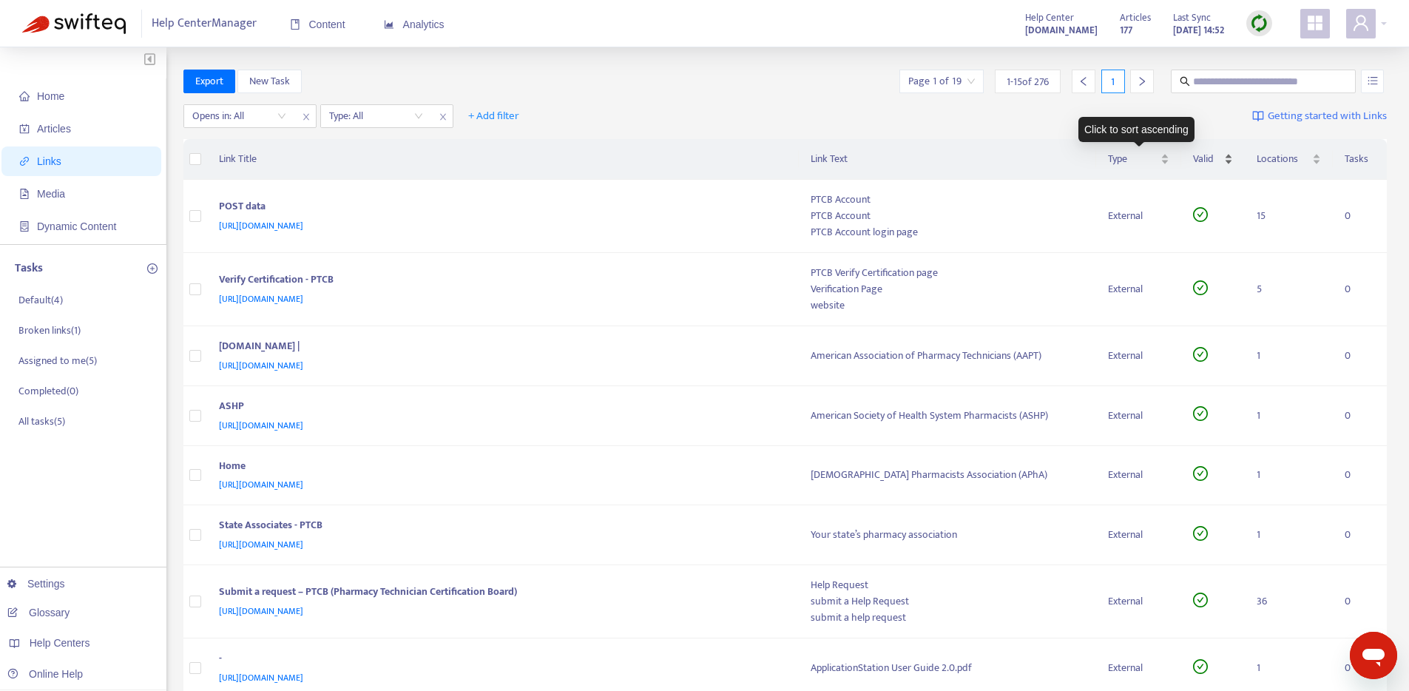
click at [1200, 163] on span "Valid" at bounding box center [1207, 159] width 29 height 16
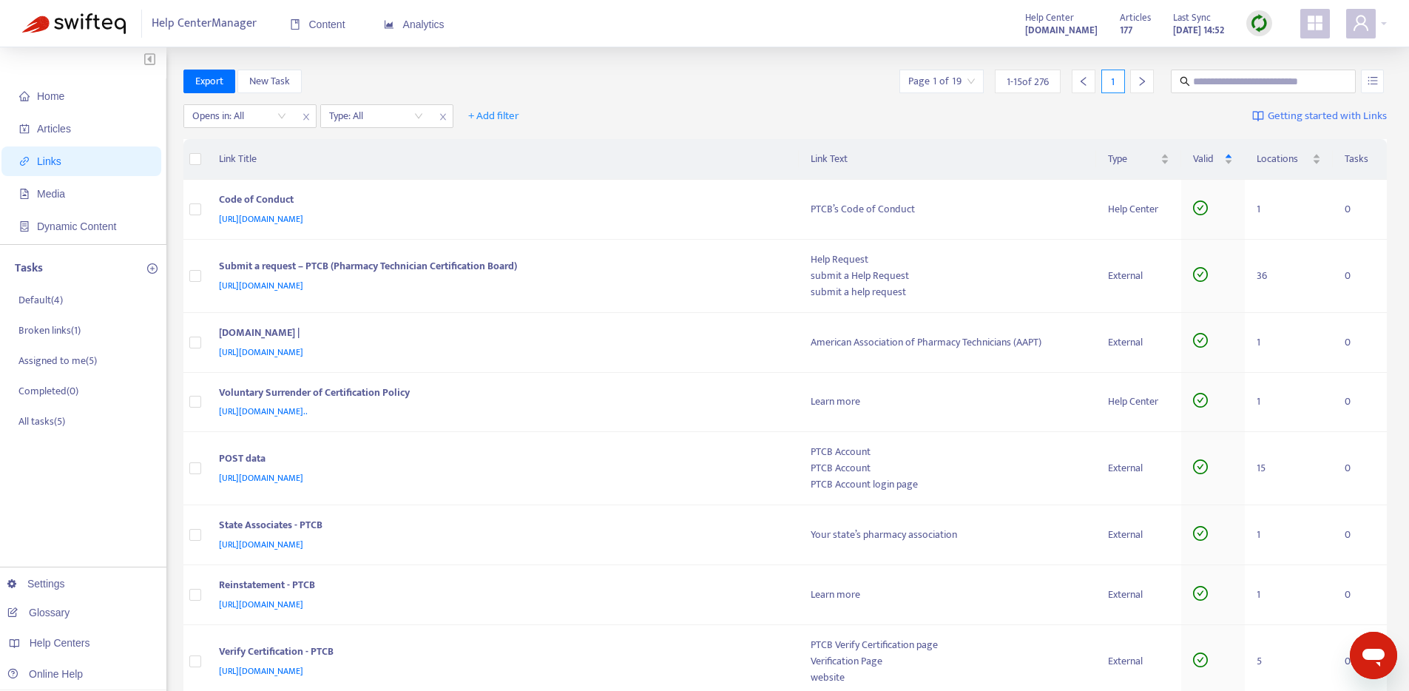
click at [1200, 163] on span "Valid" at bounding box center [1207, 159] width 29 height 16
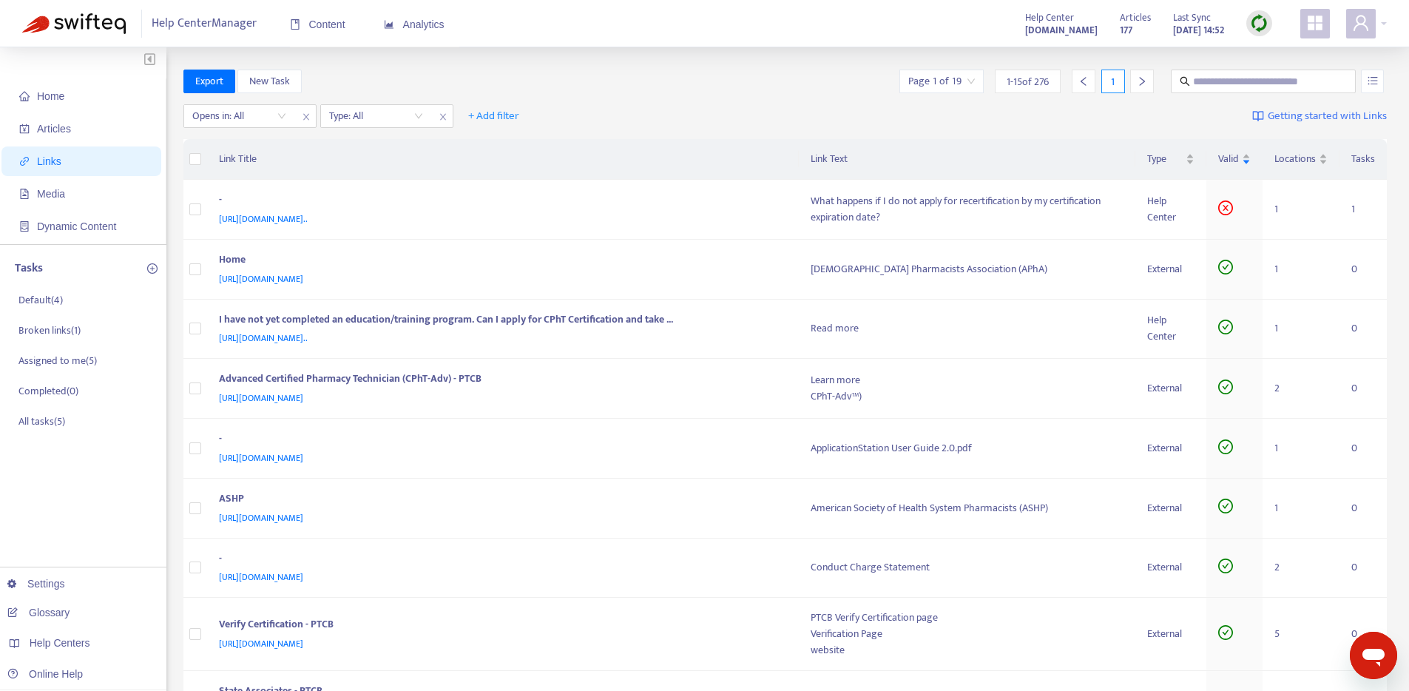
click at [1152, 81] on div at bounding box center [1142, 82] width 24 height 24
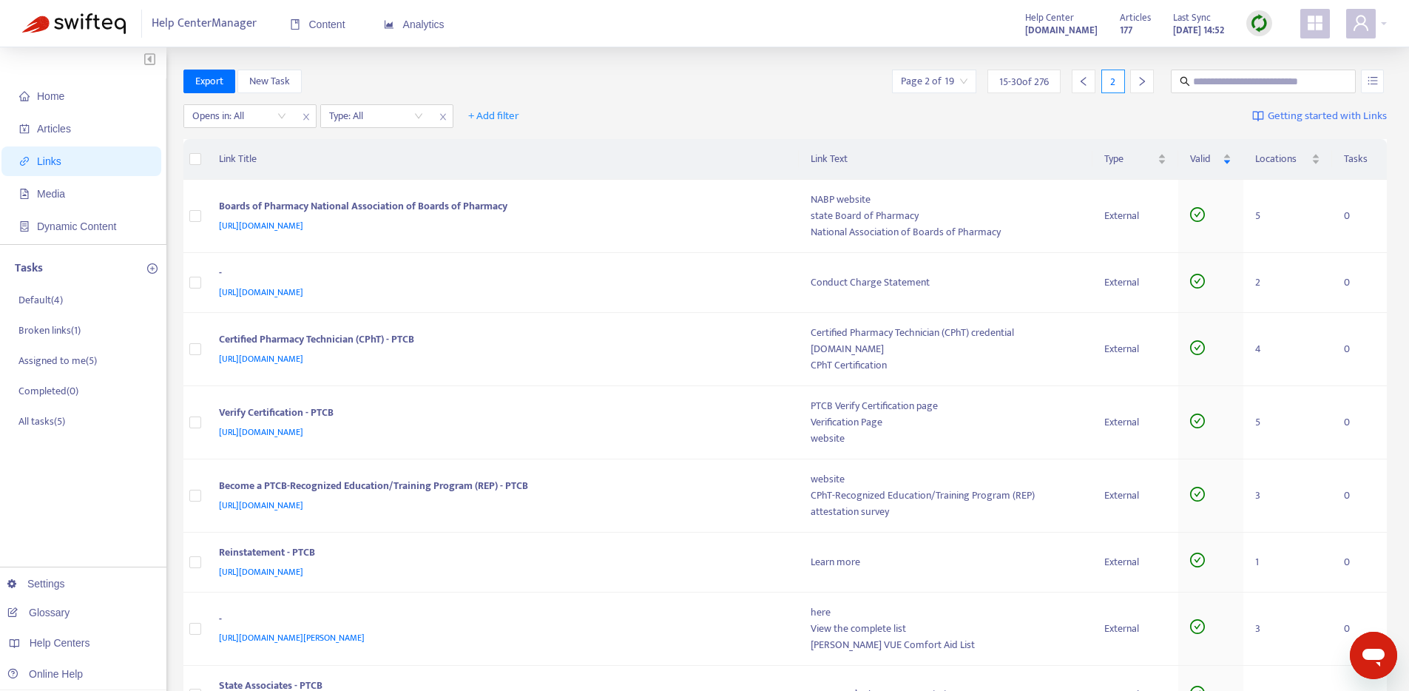
click at [920, 83] on input "search" at bounding box center [934, 81] width 67 height 22
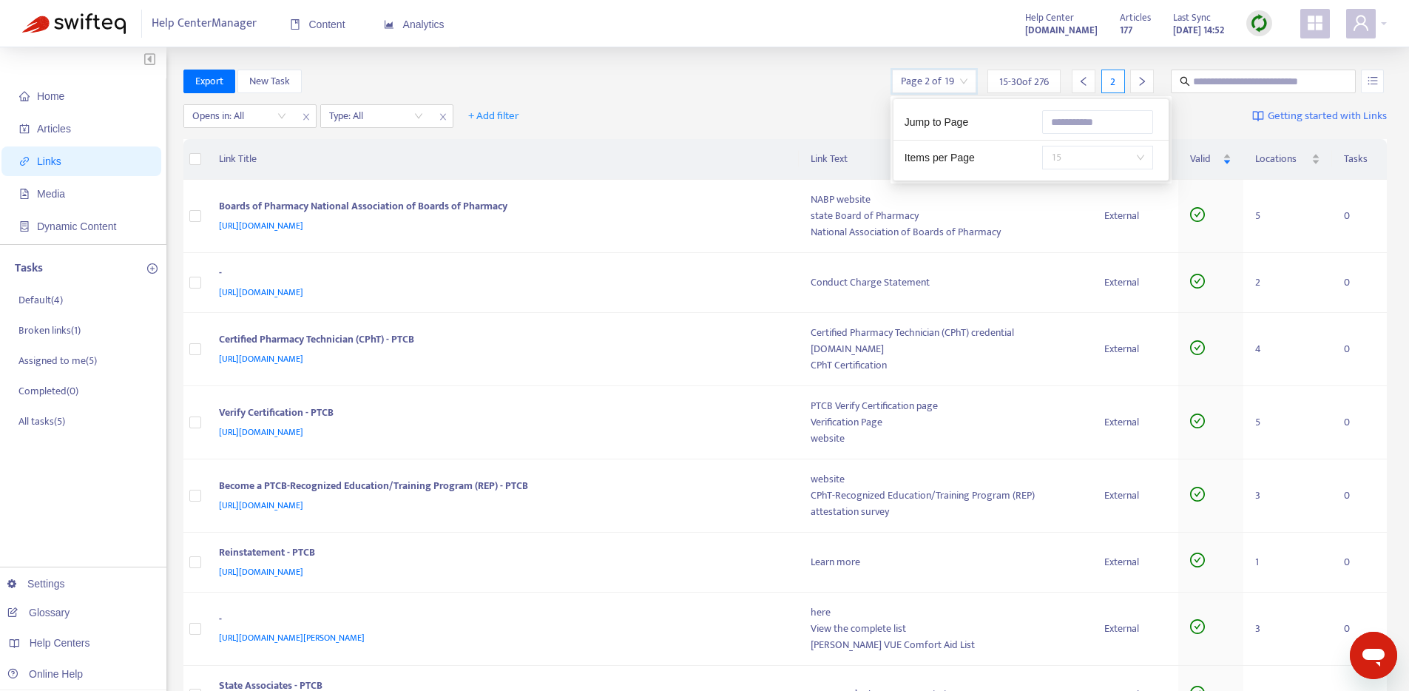
click at [1113, 163] on span "15" at bounding box center [1097, 157] width 93 height 22
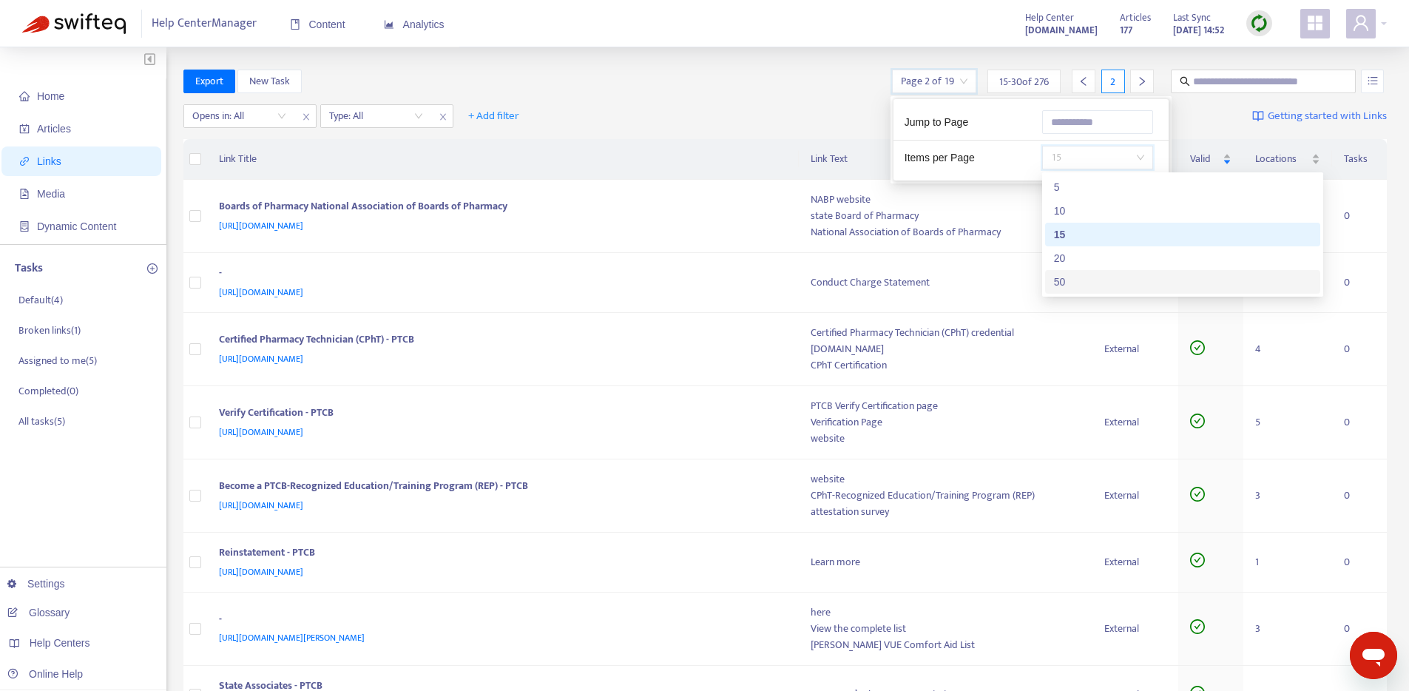
click at [1092, 273] on div "50" at bounding box center [1182, 282] width 275 height 24
